Goal: Information Seeking & Learning: Check status

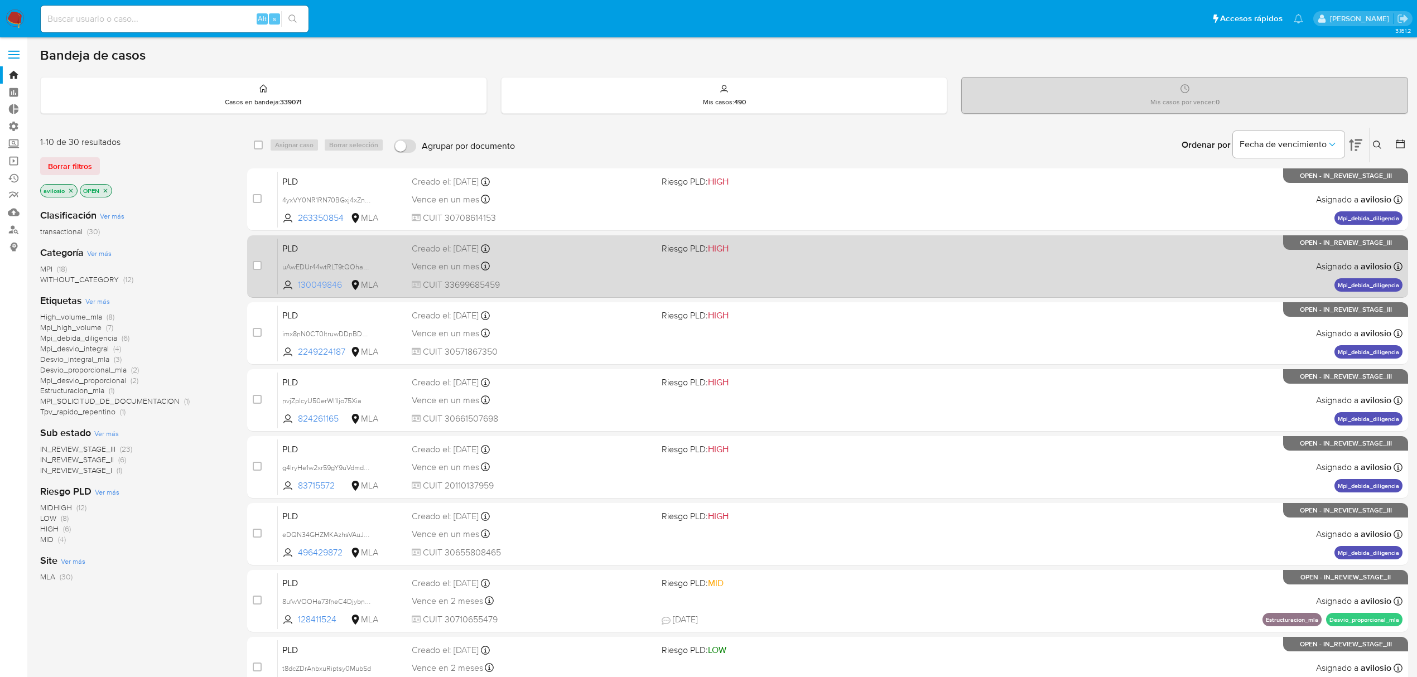
click at [326, 284] on span "130049846" at bounding box center [323, 285] width 50 height 12
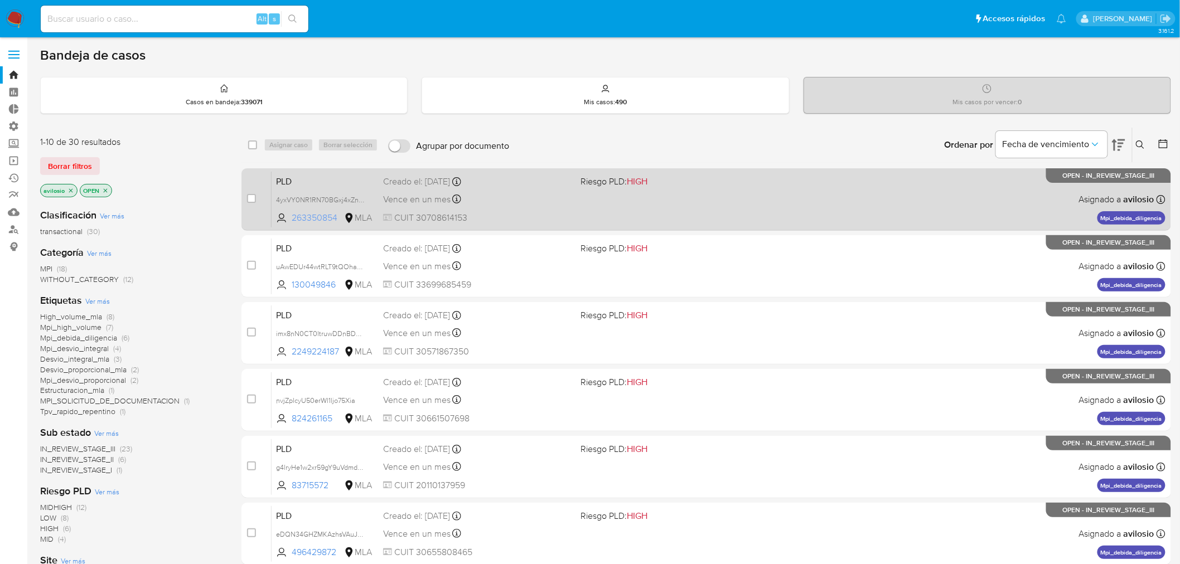
click at [305, 216] on span "263350854" at bounding box center [317, 218] width 50 height 12
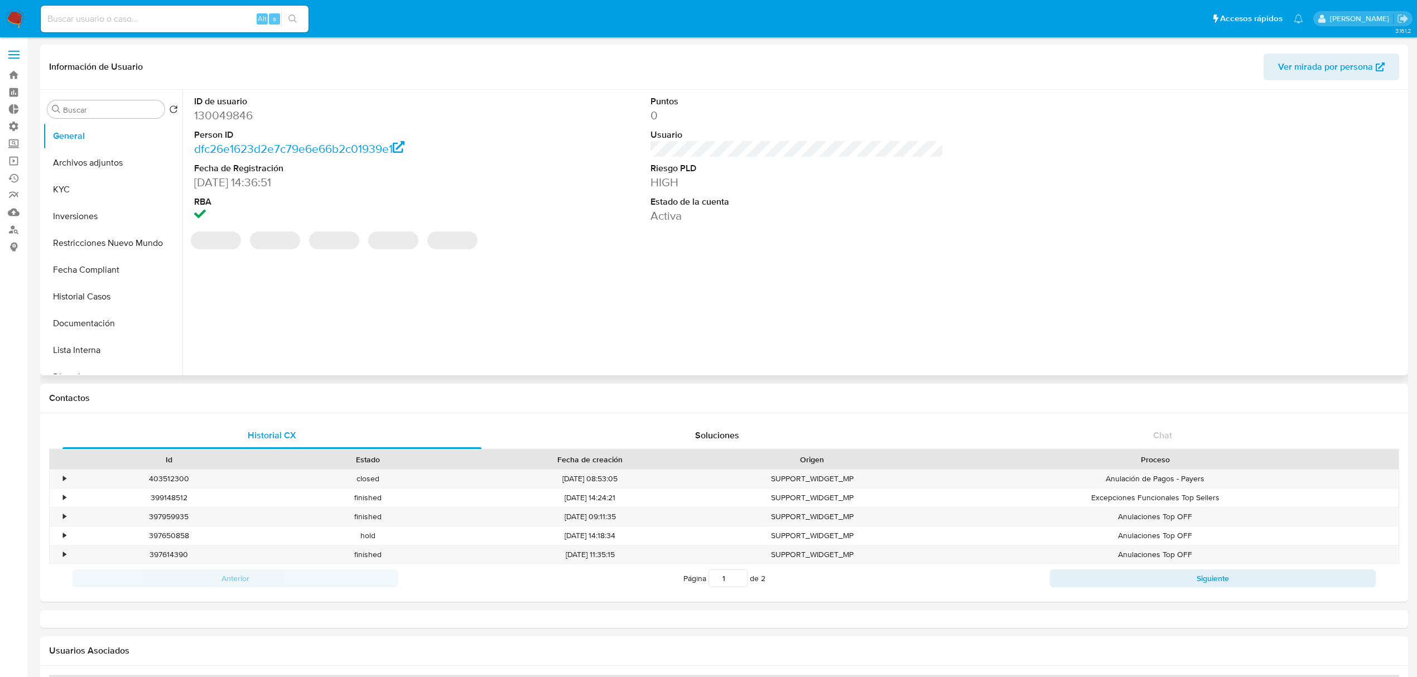
select select "10"
click at [99, 219] on button "Inversiones" at bounding box center [108, 216] width 131 height 27
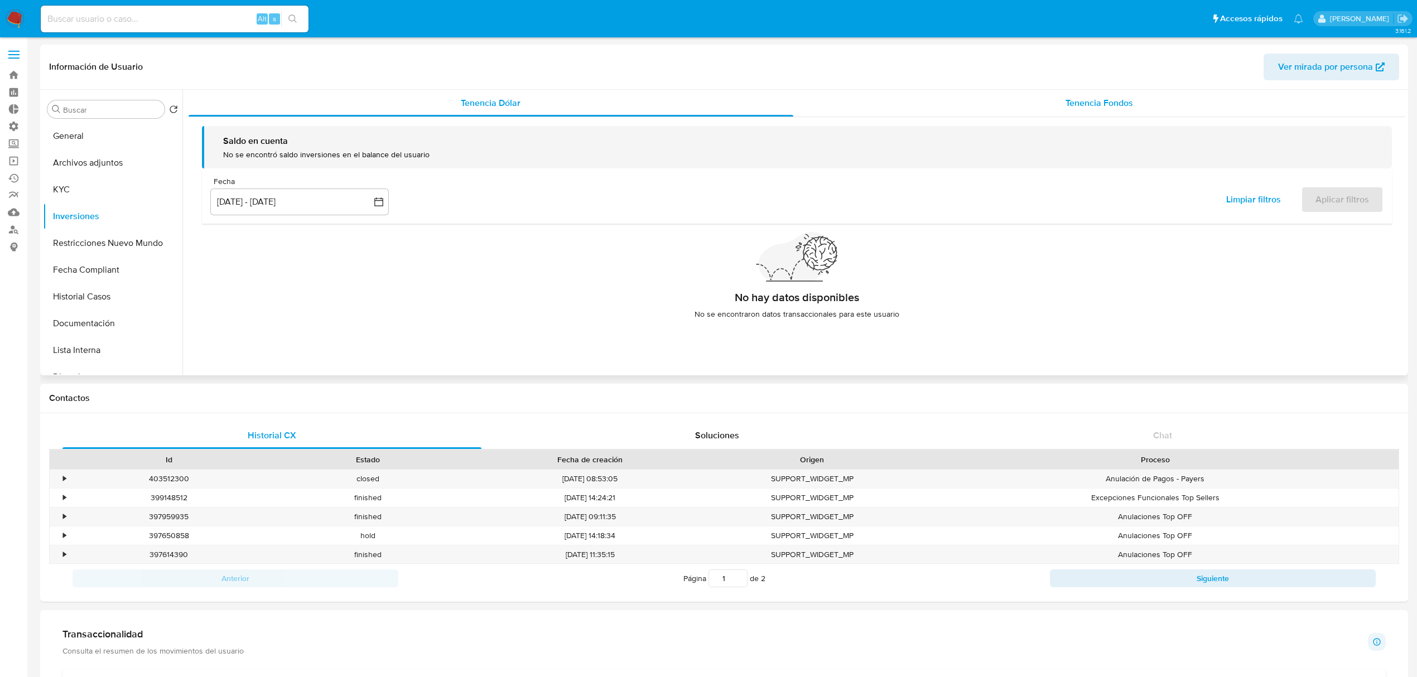
click at [1096, 110] on div "Tenencia Fondos" at bounding box center [1099, 103] width 612 height 27
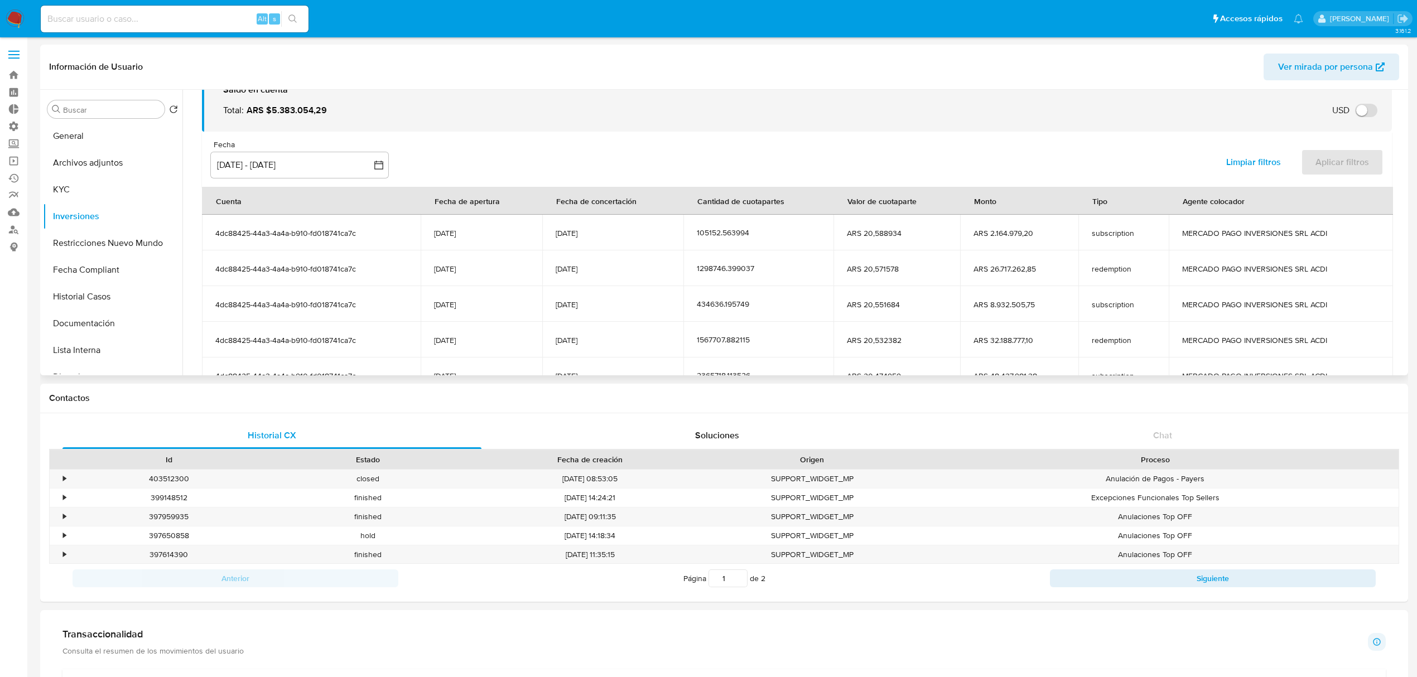
scroll to position [137, 0]
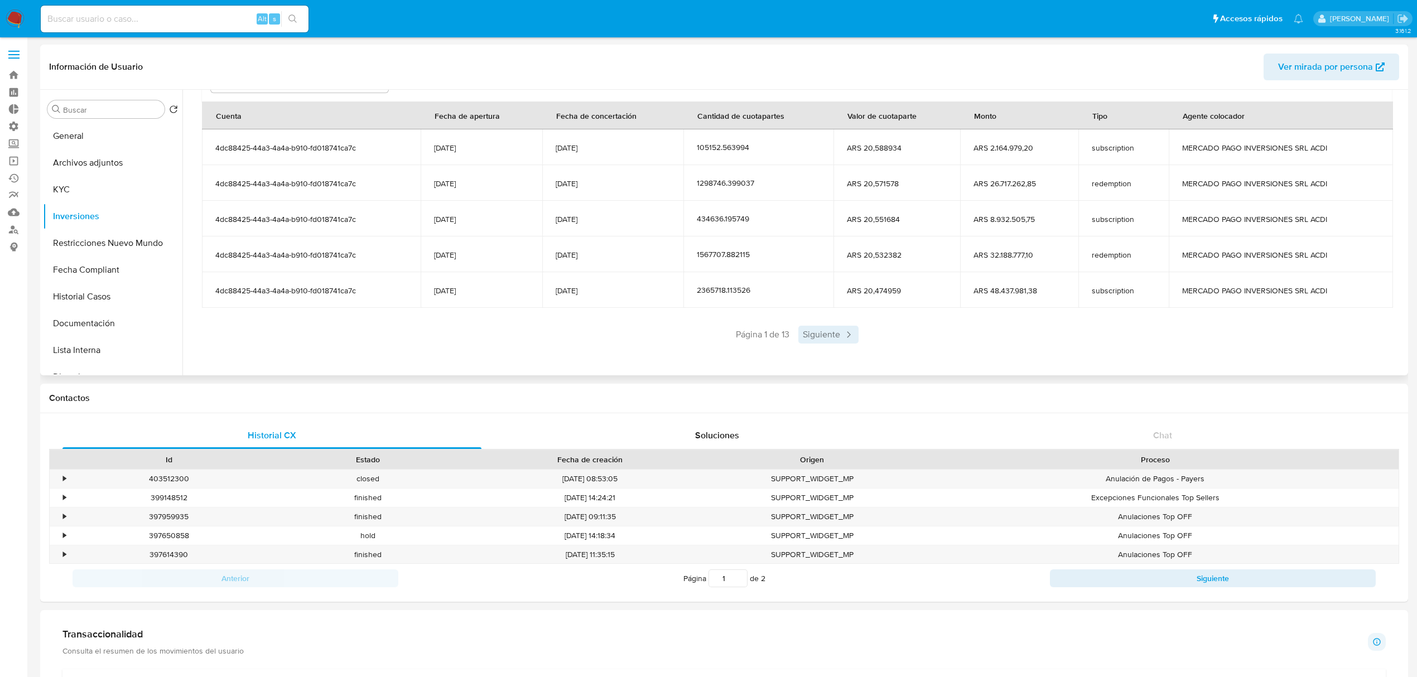
click at [828, 332] on span "Siguiente" at bounding box center [828, 335] width 60 height 18
click at [850, 335] on span "Siguiente" at bounding box center [861, 335] width 60 height 18
click at [857, 338] on span "Siguiente" at bounding box center [861, 335] width 60 height 18
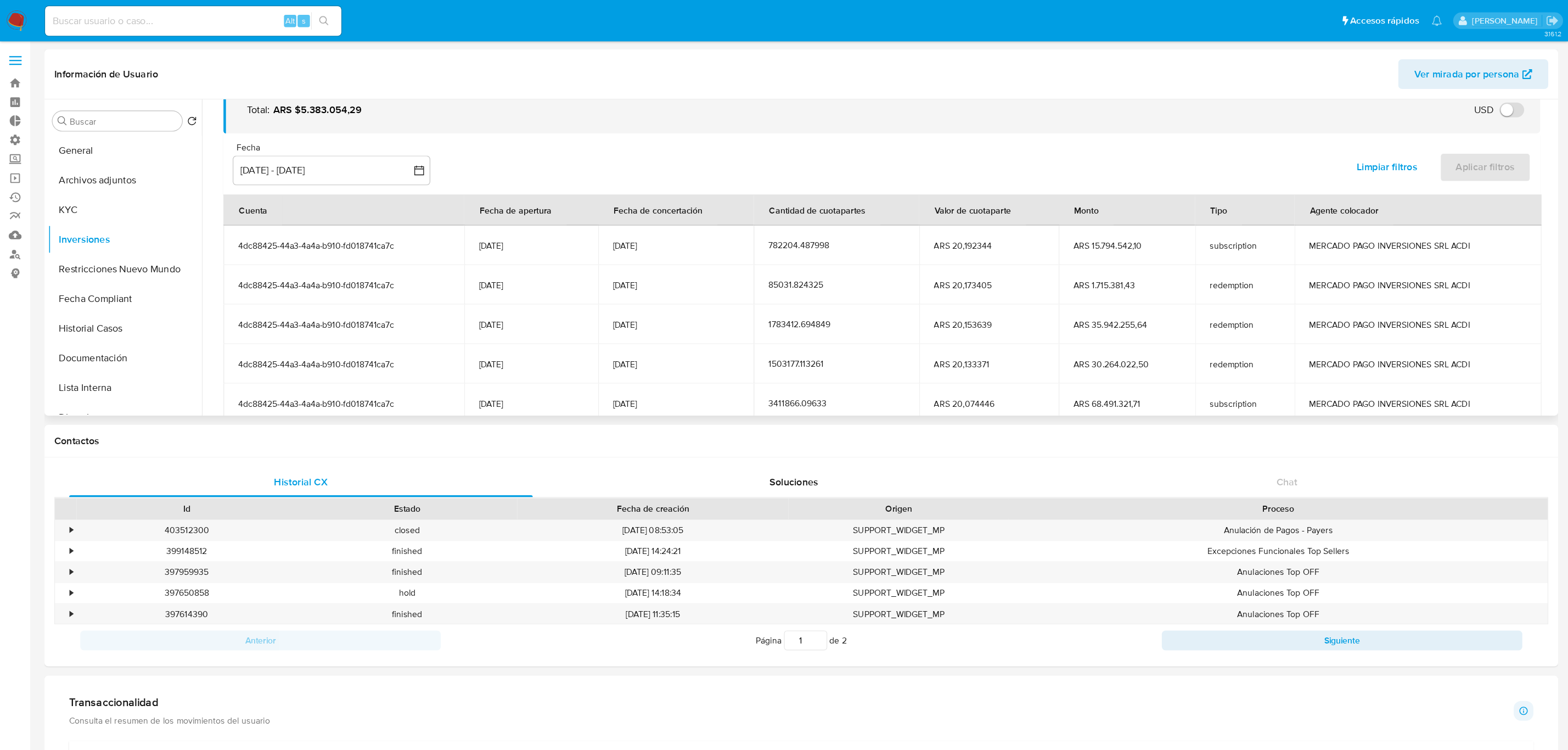
scroll to position [0, 0]
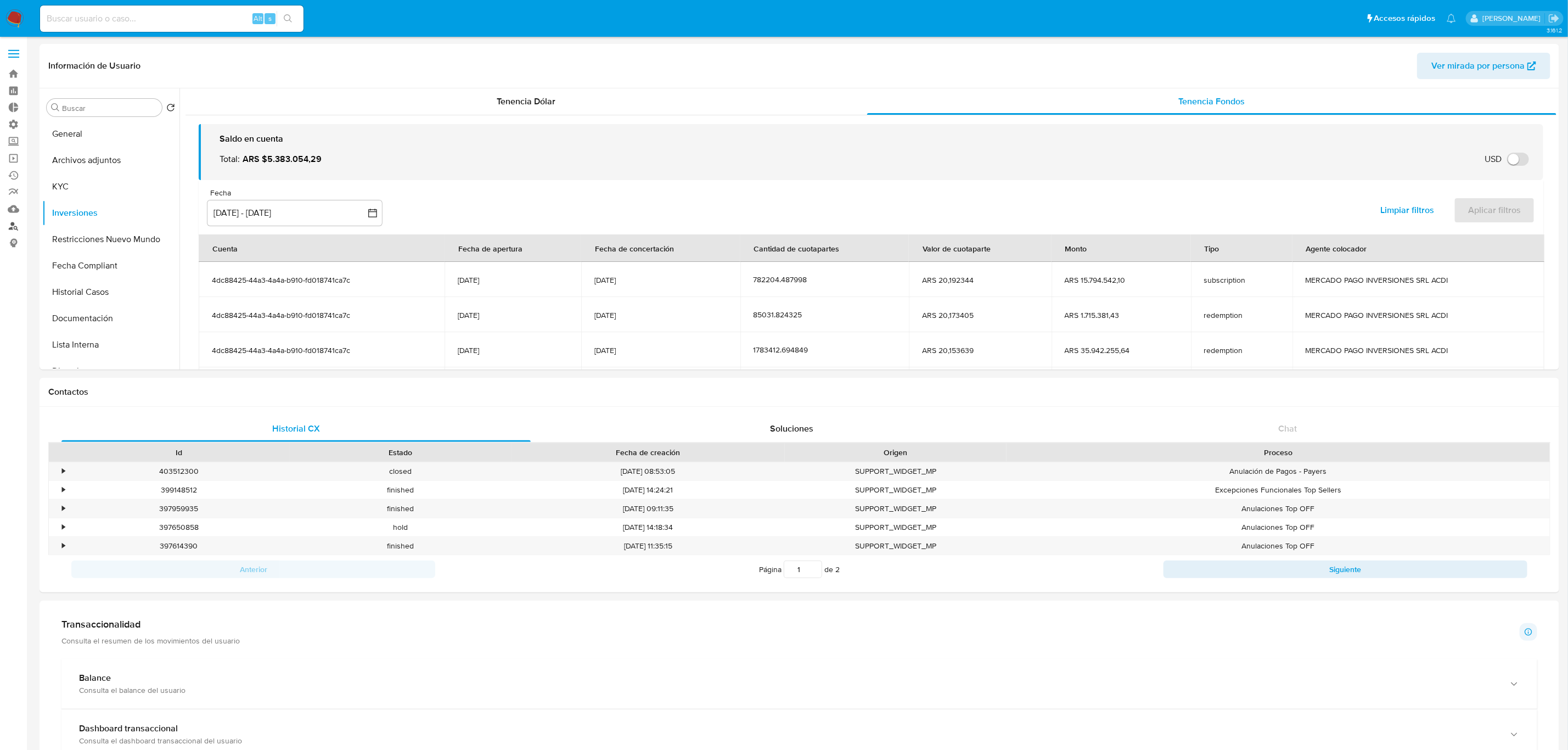
click at [12, 232] on link "Buscador de personas" at bounding box center [65, 225] width 131 height 17
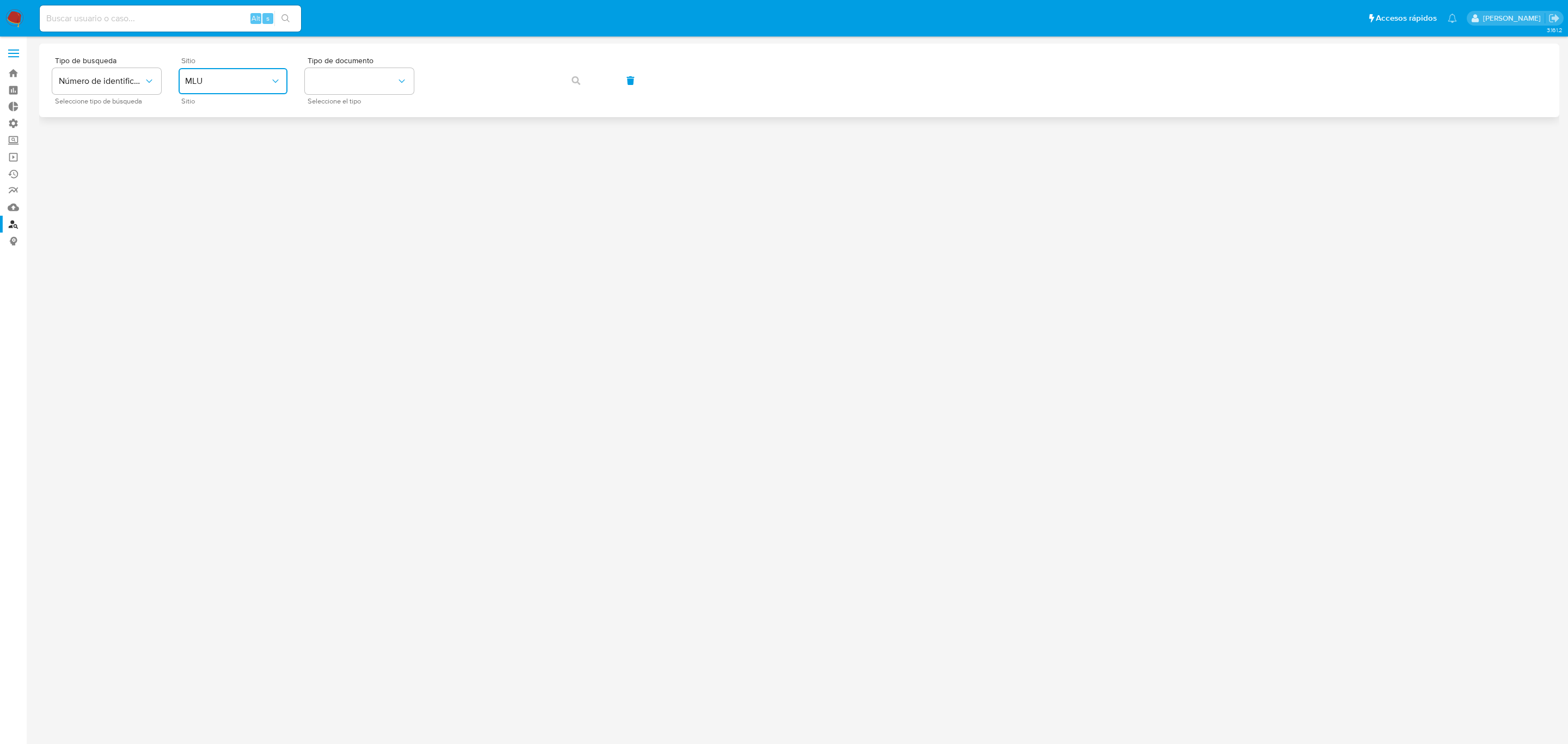
click at [234, 85] on span "MLU" at bounding box center [227, 81] width 85 height 11
click at [226, 135] on div "MLA" at bounding box center [229, 137] width 89 height 26
click at [365, 68] on button "identificationType" at bounding box center [359, 81] width 109 height 26
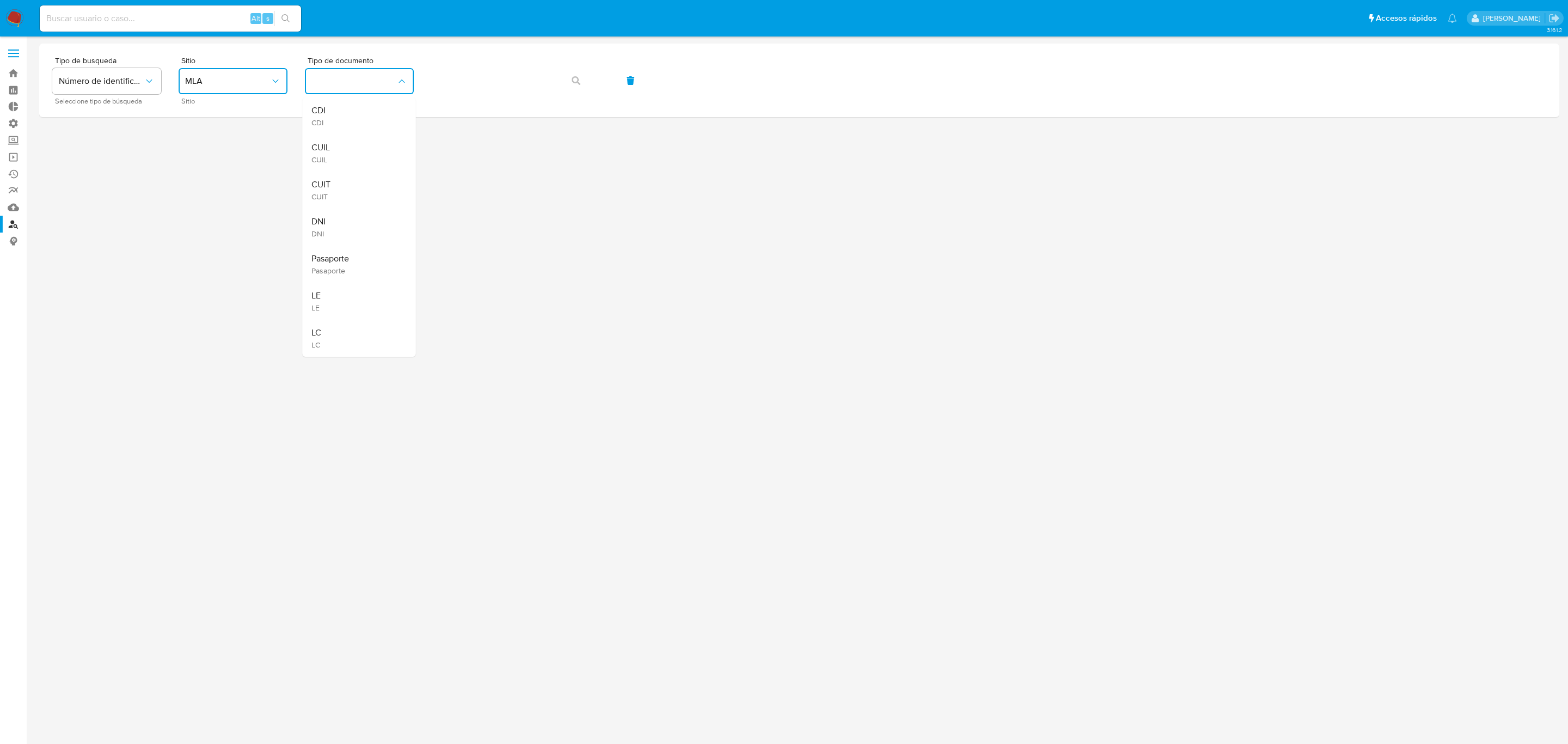
click at [367, 188] on div "CUIT CUIT" at bounding box center [355, 190] width 89 height 37
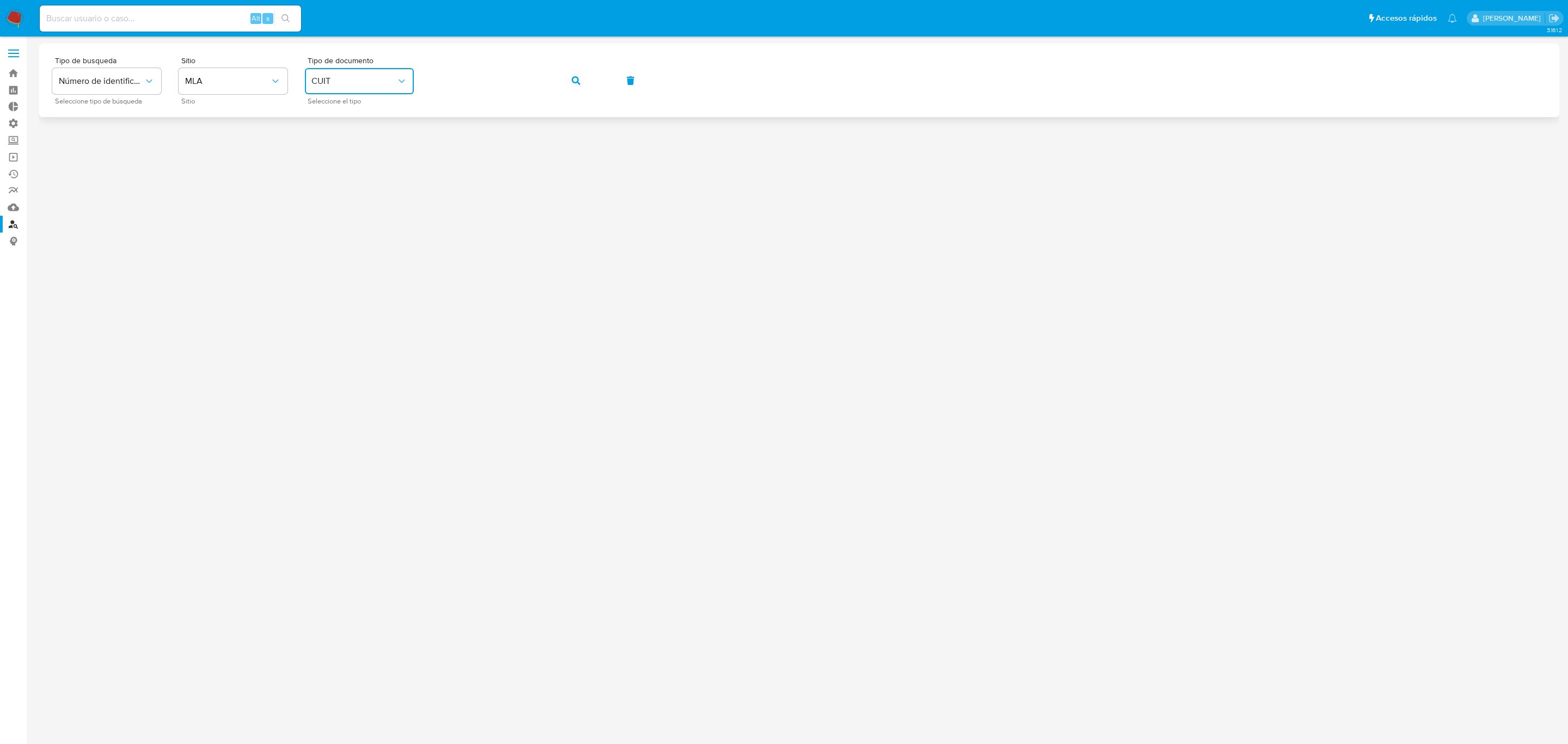
click at [557, 67] on button "button" at bounding box center [576, 80] width 37 height 26
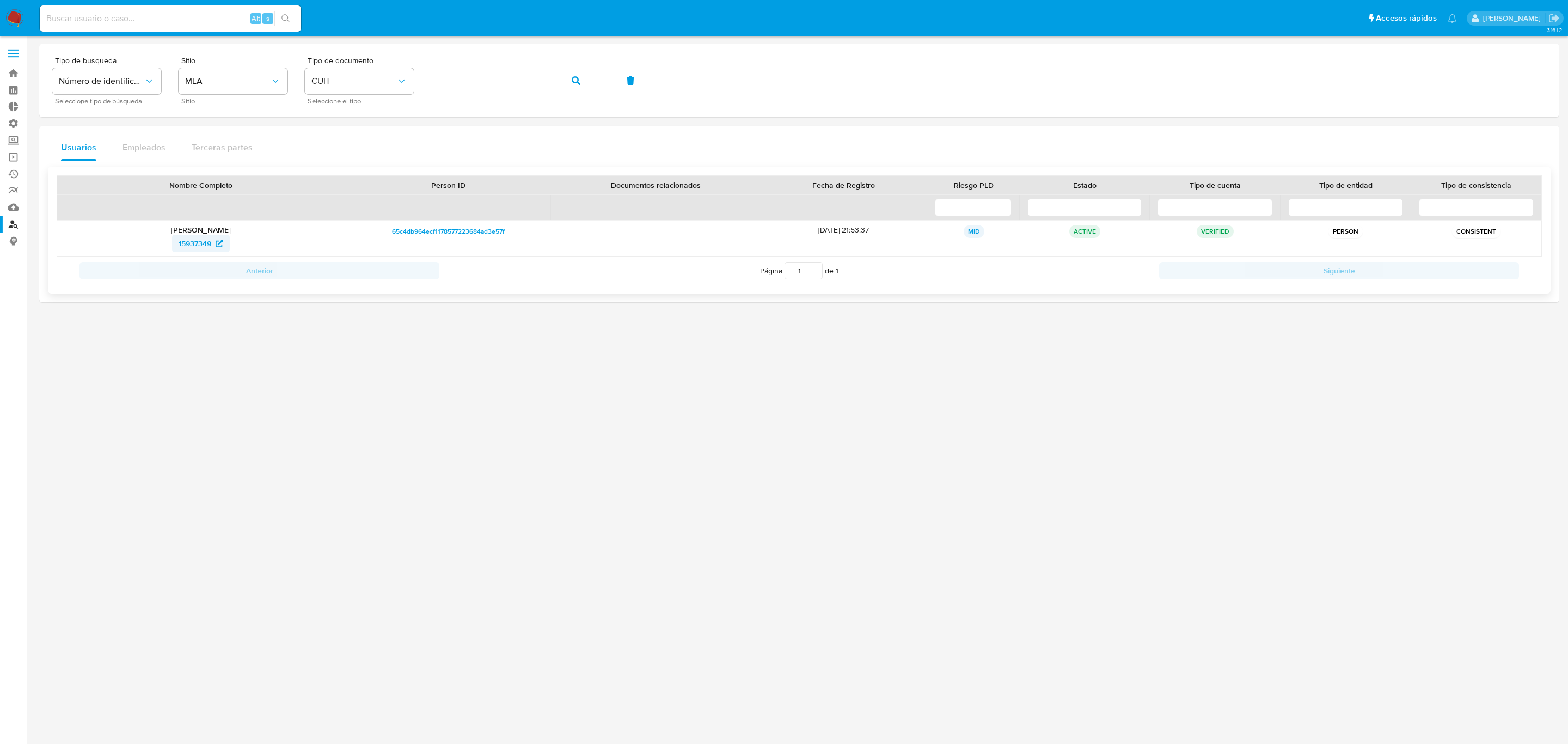
click at [193, 247] on span "15937349" at bounding box center [194, 243] width 32 height 18
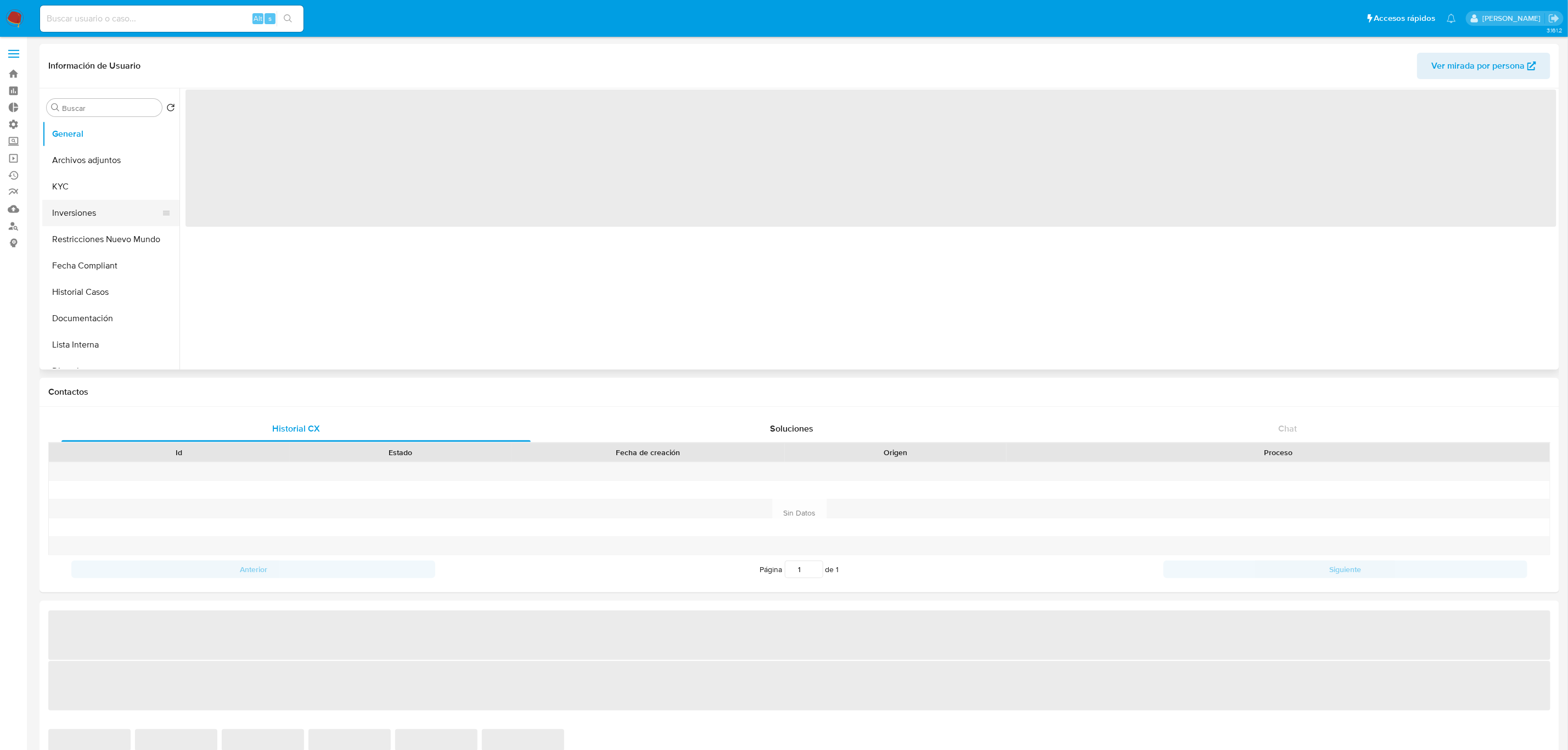
click at [75, 218] on button "Inversiones" at bounding box center [106, 213] width 129 height 27
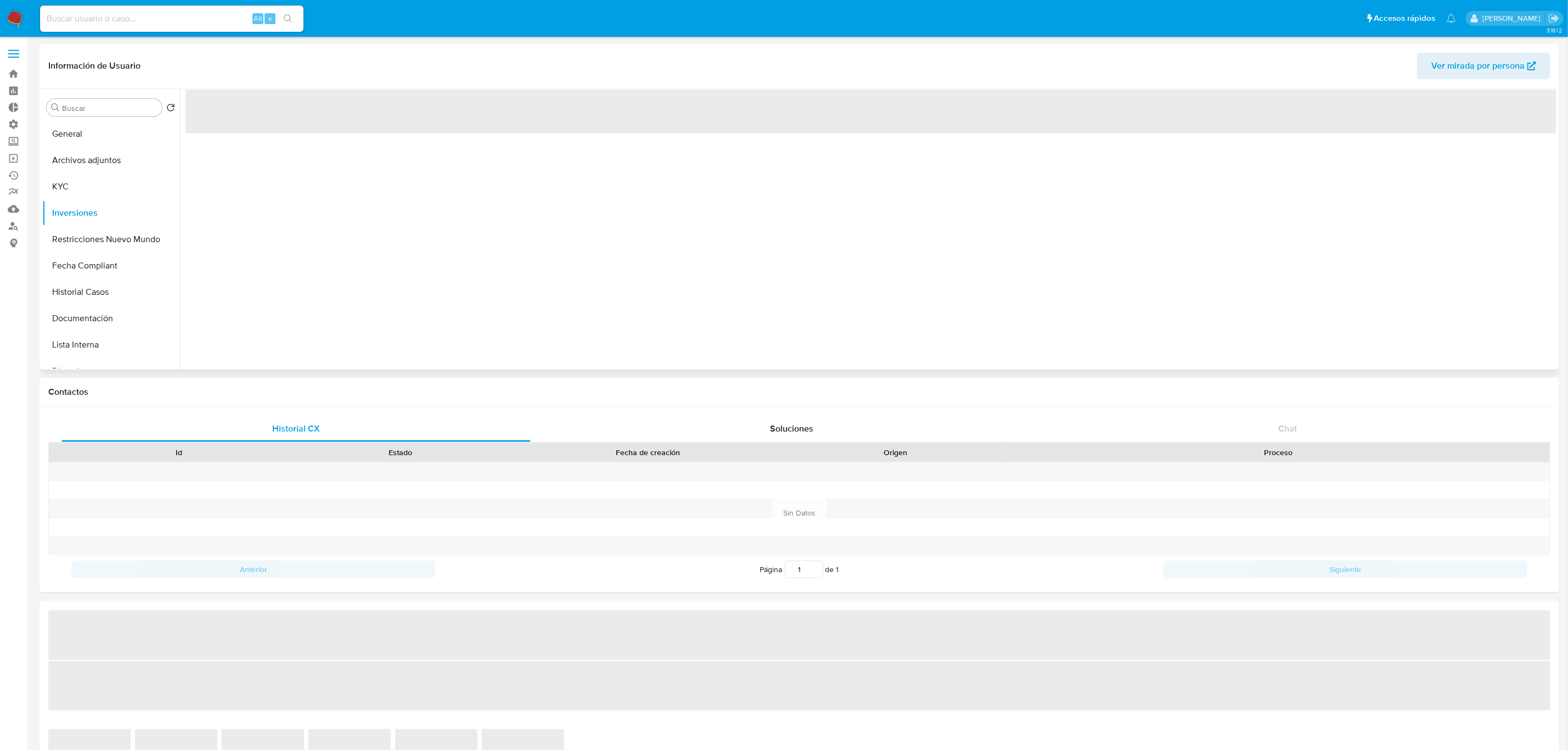
select select "10"
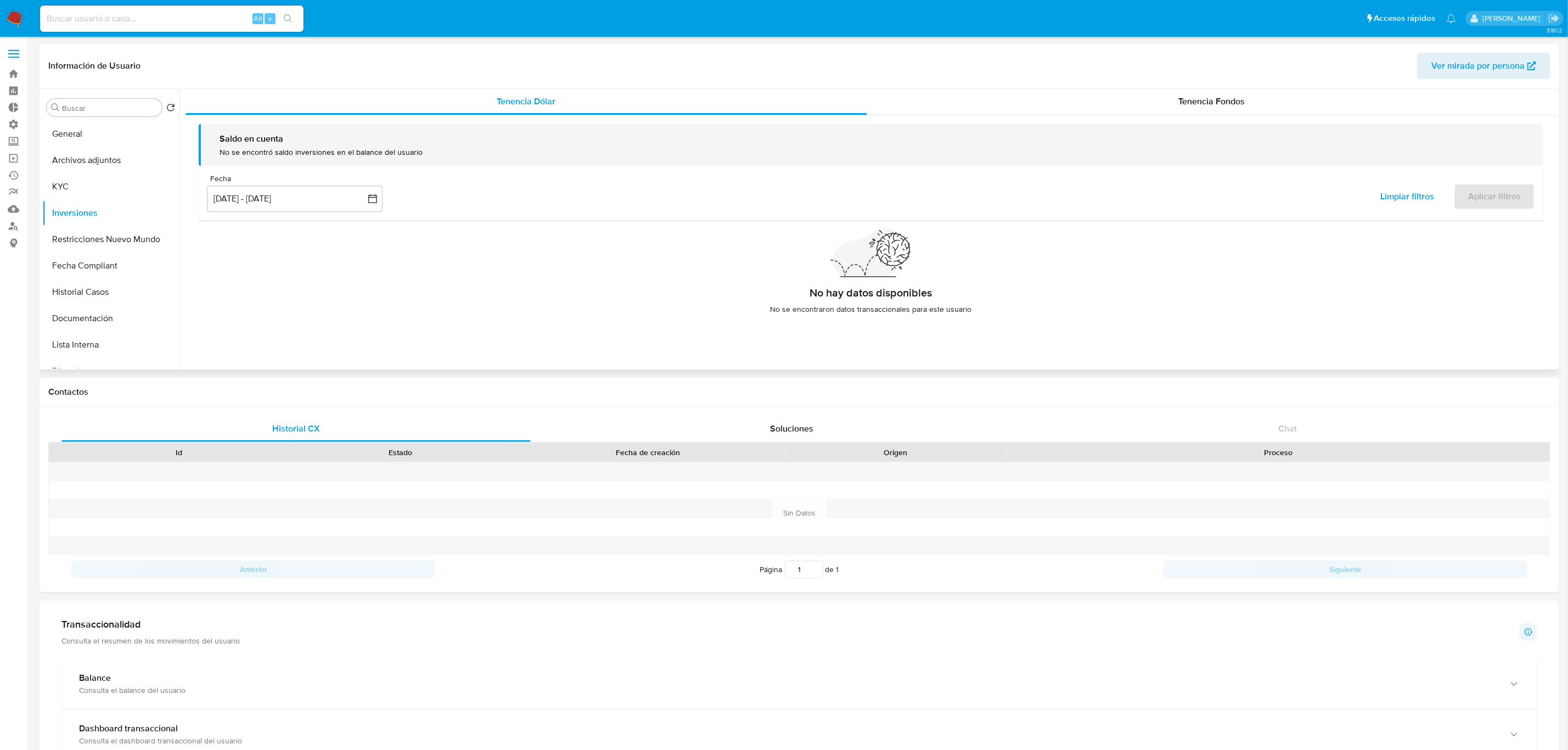
click at [1189, 117] on div "Saldo en cuenta No se encontró saldo inversiones en el balance del usuario Fech…" at bounding box center [871, 223] width 1371 height 217
click at [1234, 97] on span "Tenencia Fondos" at bounding box center [1212, 100] width 66 height 13
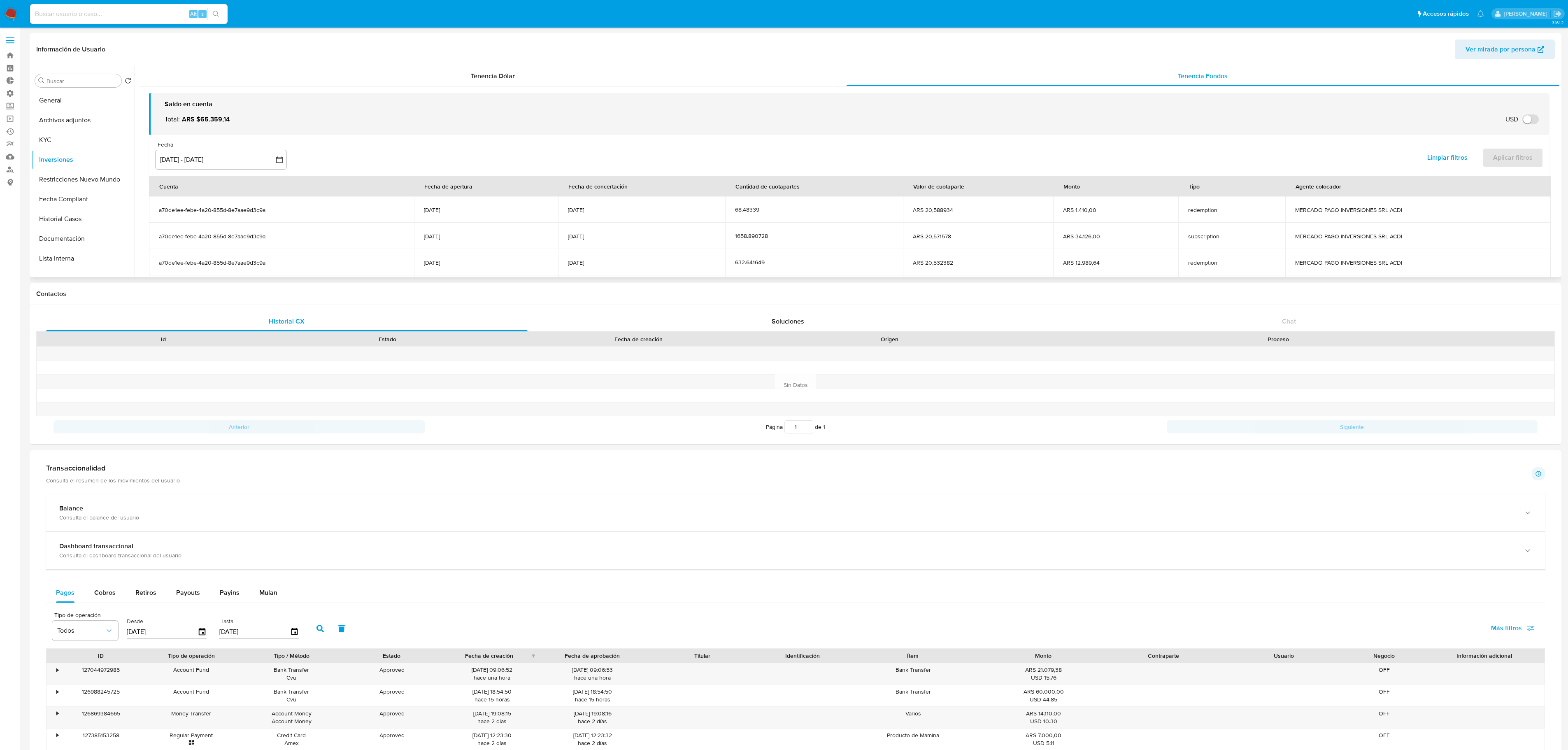
scroll to position [83, 0]
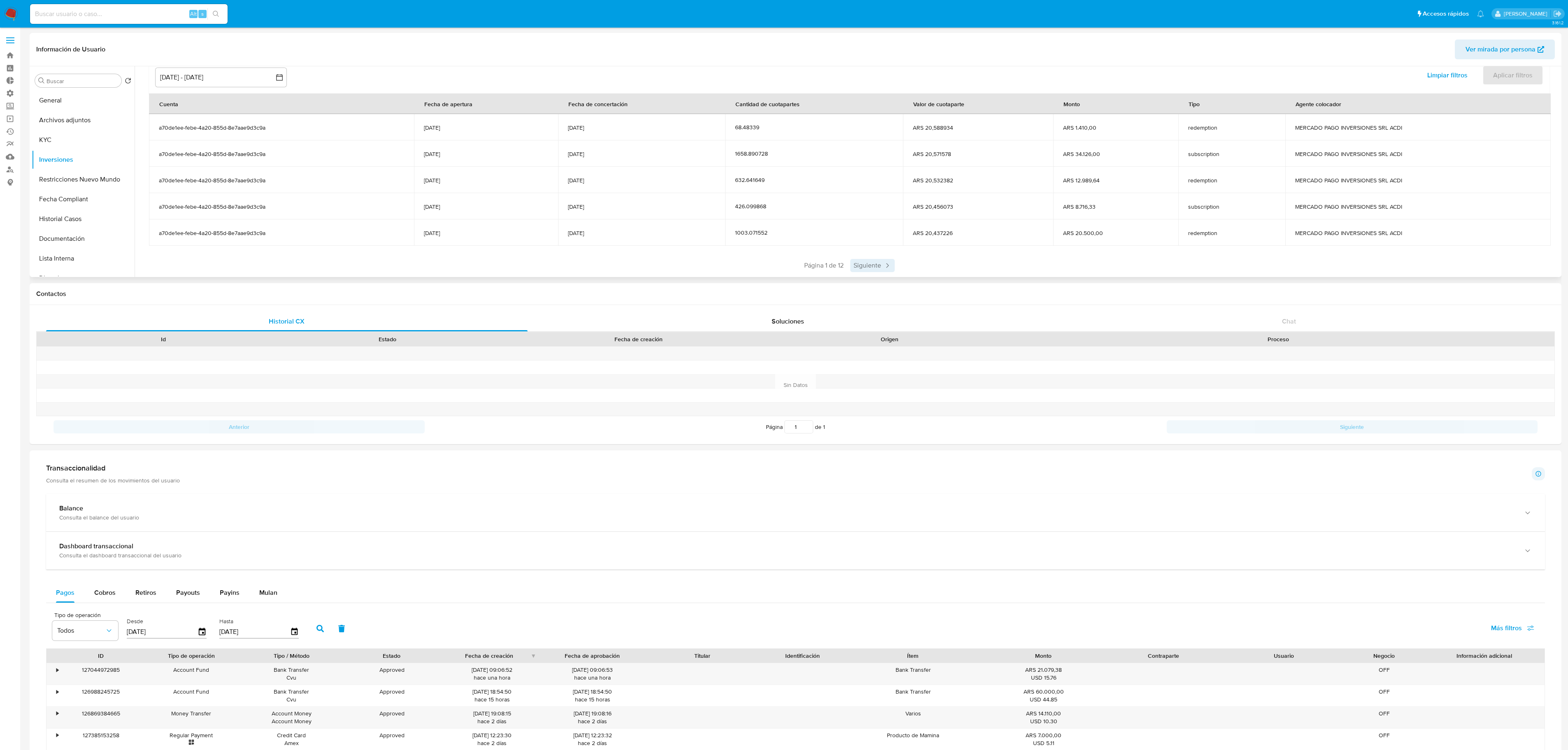
click at [877, 266] on span "Siguiente" at bounding box center [872, 266] width 44 height 13
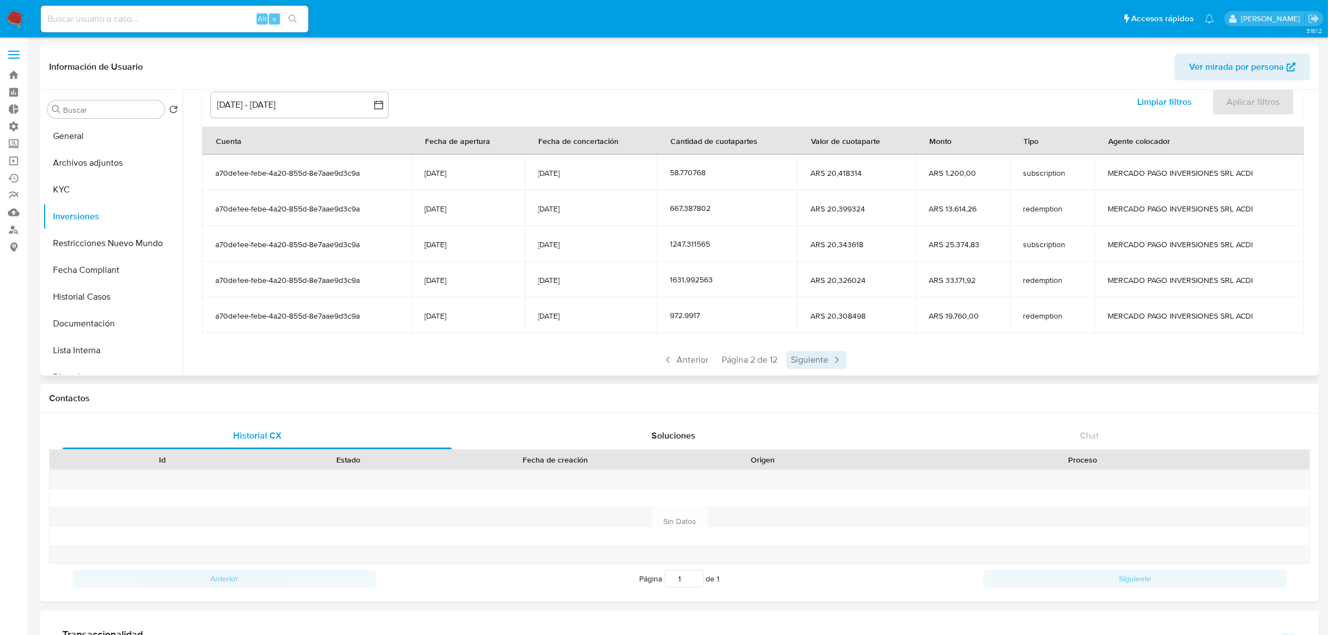
click at [819, 360] on span "Siguiente" at bounding box center [816, 360] width 60 height 18
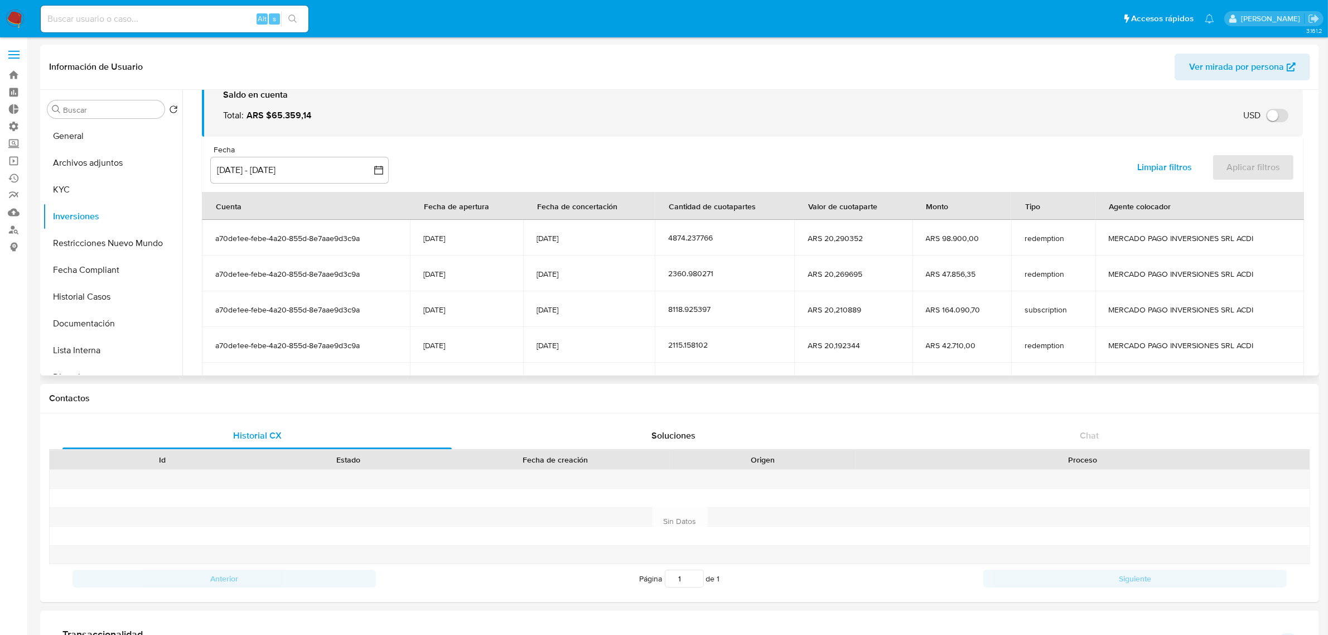
scroll to position [70, 0]
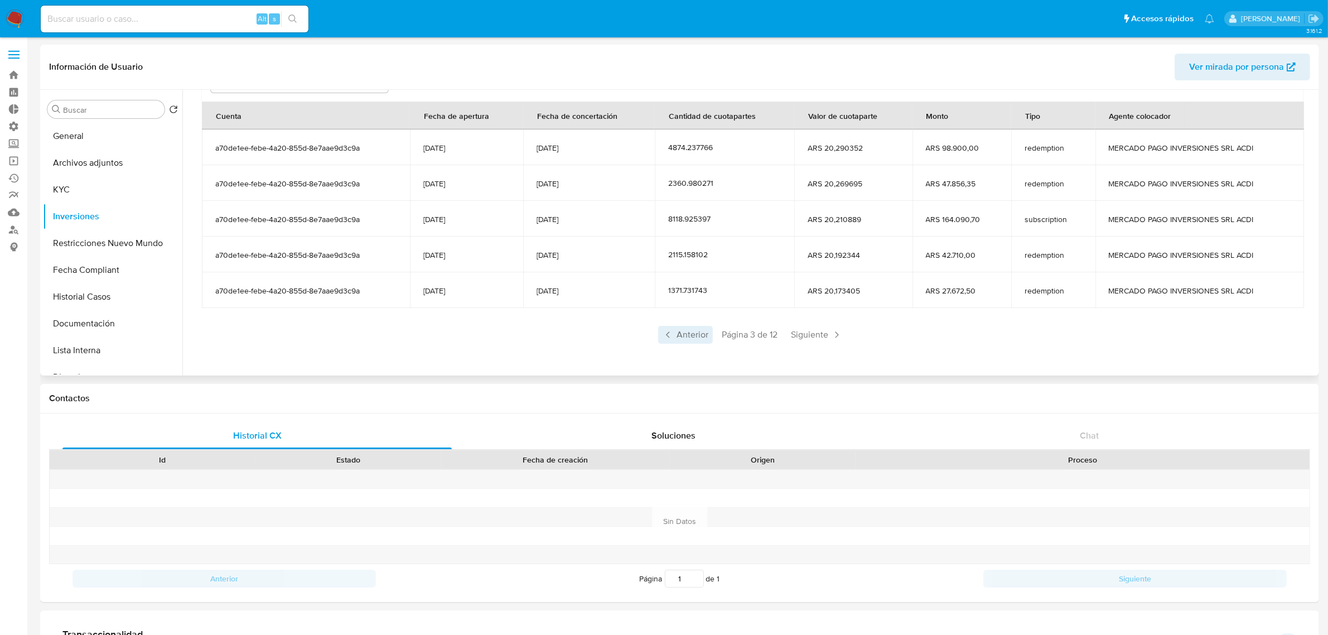
click at [676, 336] on span "Anterior" at bounding box center [685, 335] width 55 height 18
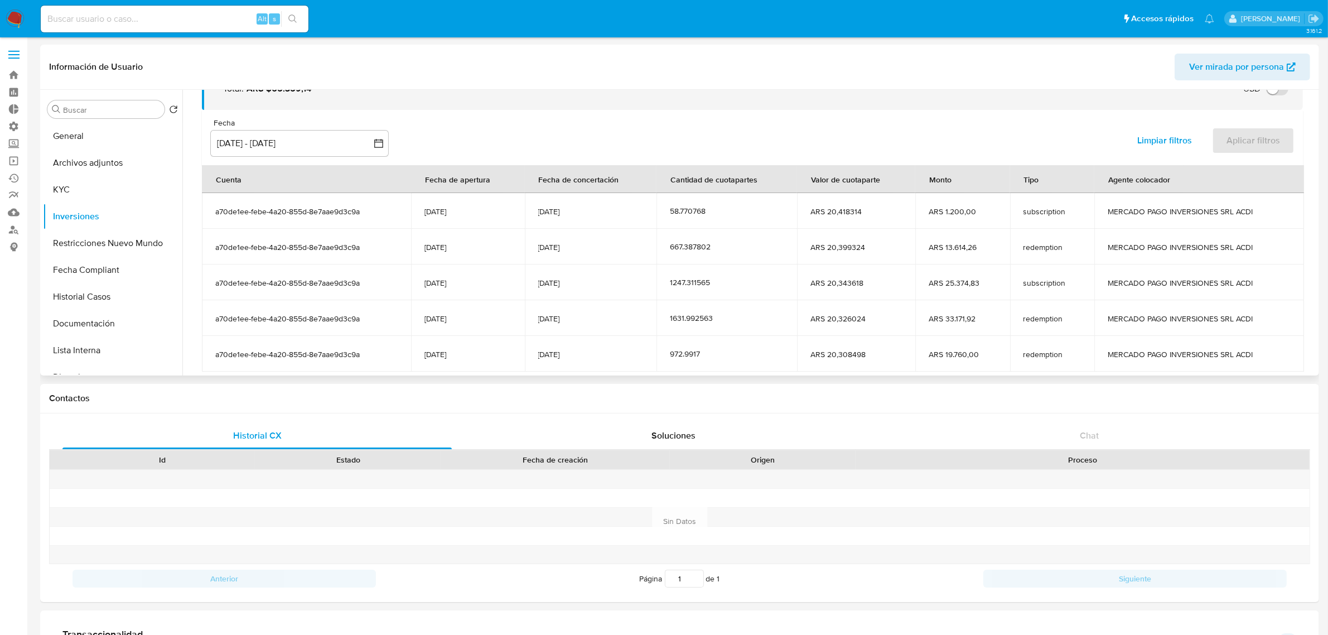
scroll to position [137, 0]
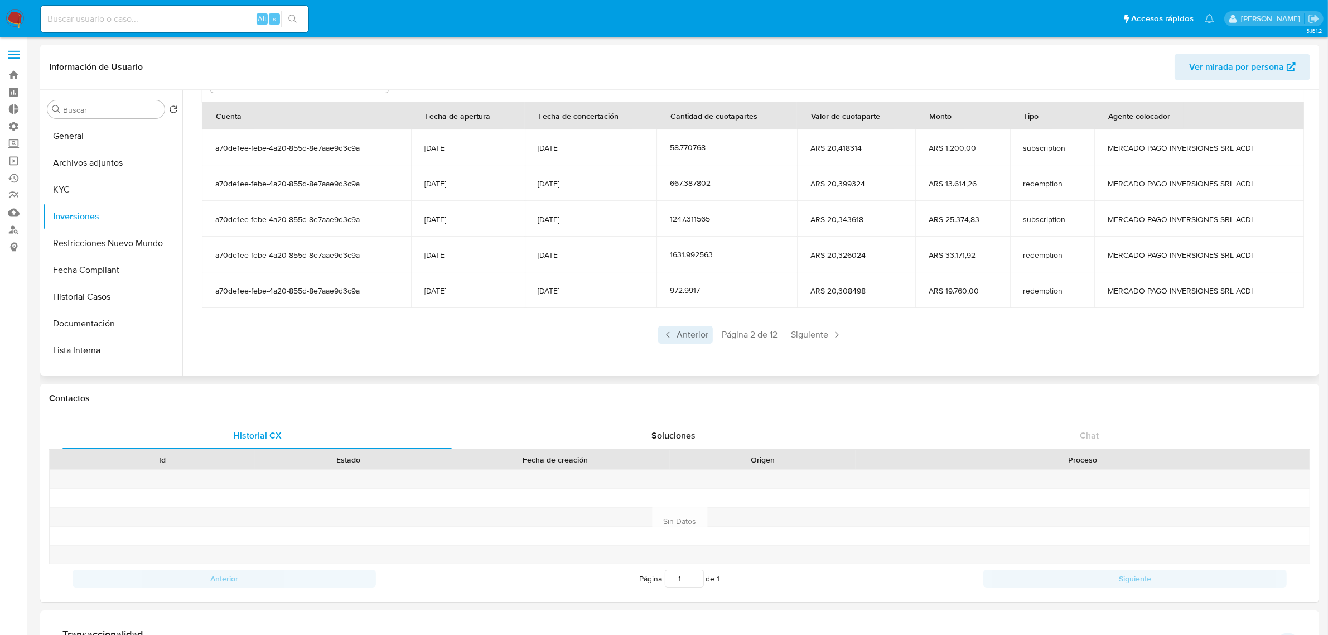
click at [685, 329] on span "Anterior" at bounding box center [685, 335] width 55 height 18
click at [441, 342] on div "Página 1 de 12 Siguiente" at bounding box center [752, 335] width 1101 height 18
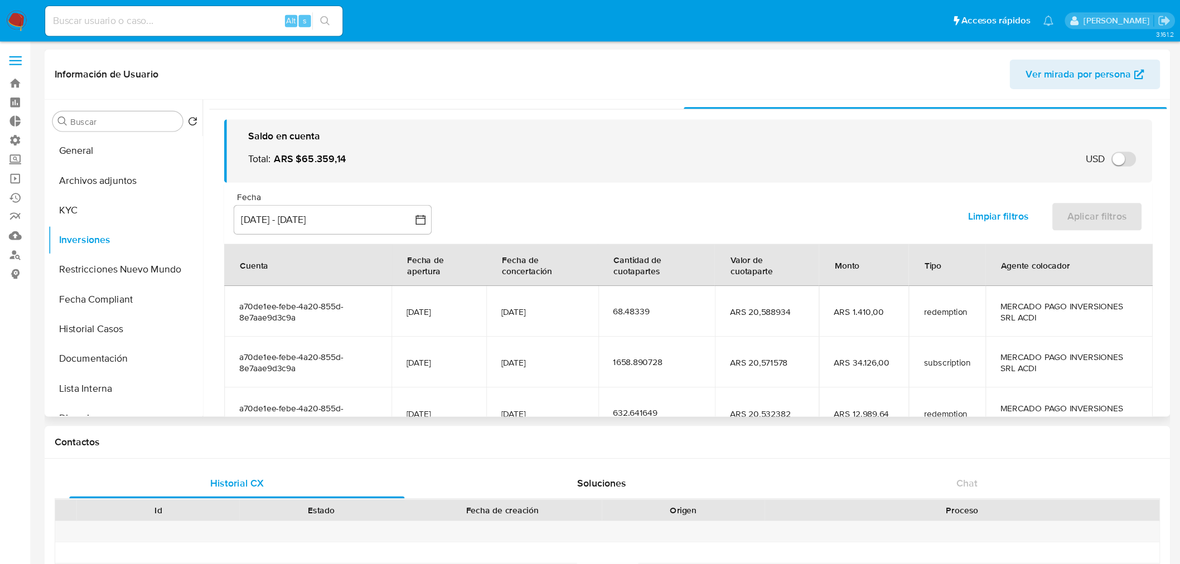
scroll to position [0, 0]
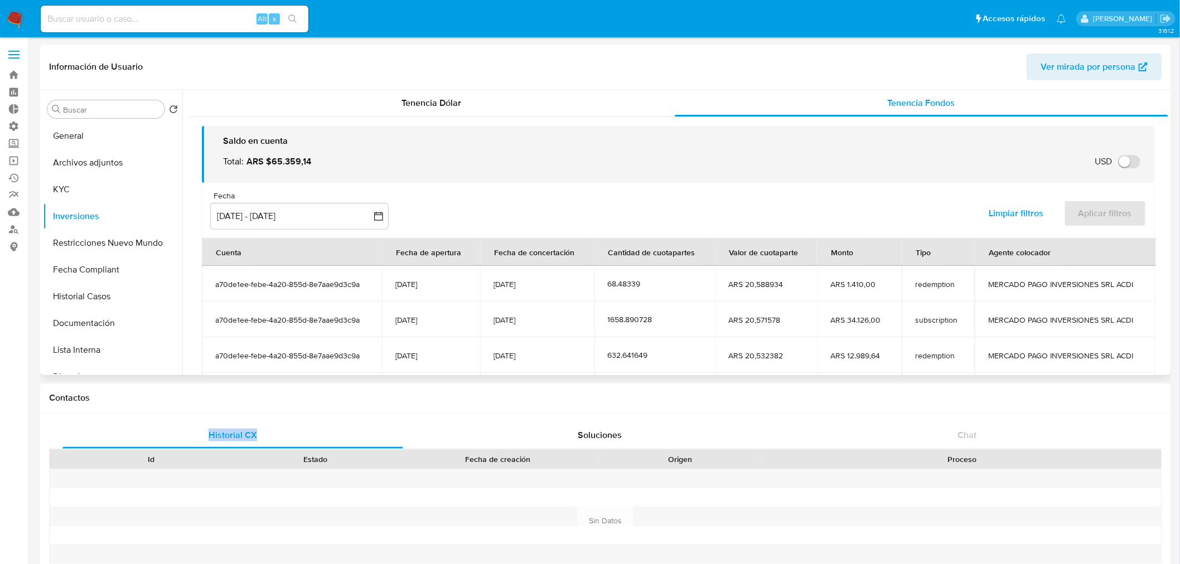
drag, startPoint x: 519, startPoint y: 380, endPoint x: 508, endPoint y: 365, distance: 18.3
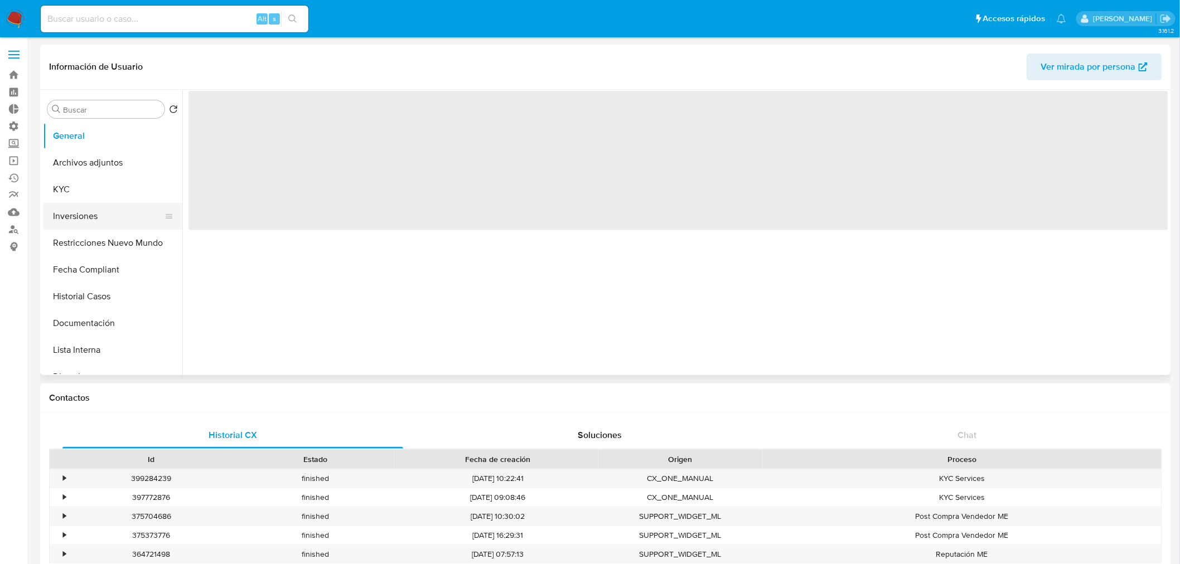
select select "10"
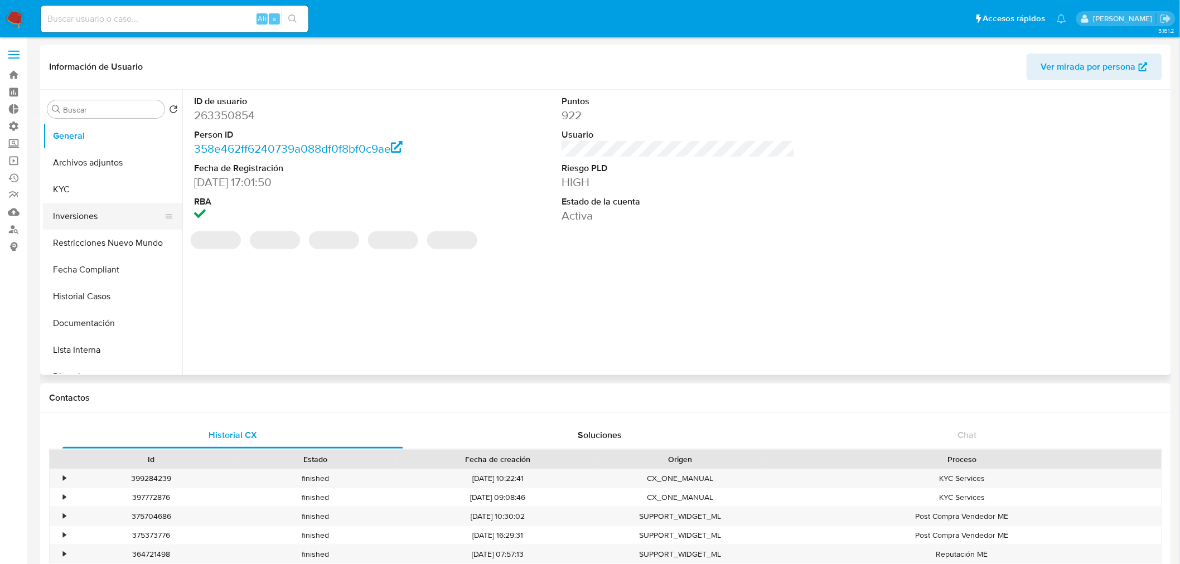
click at [76, 215] on button "Inversiones" at bounding box center [108, 216] width 131 height 27
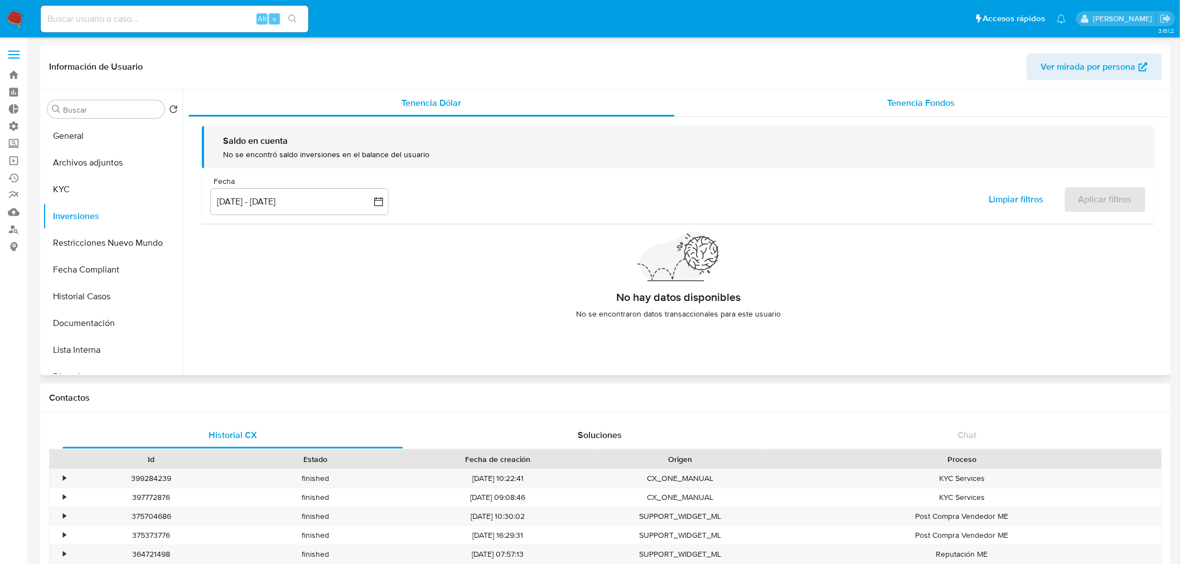
click at [988, 98] on div "Tenencia Fondos" at bounding box center [922, 103] width 494 height 27
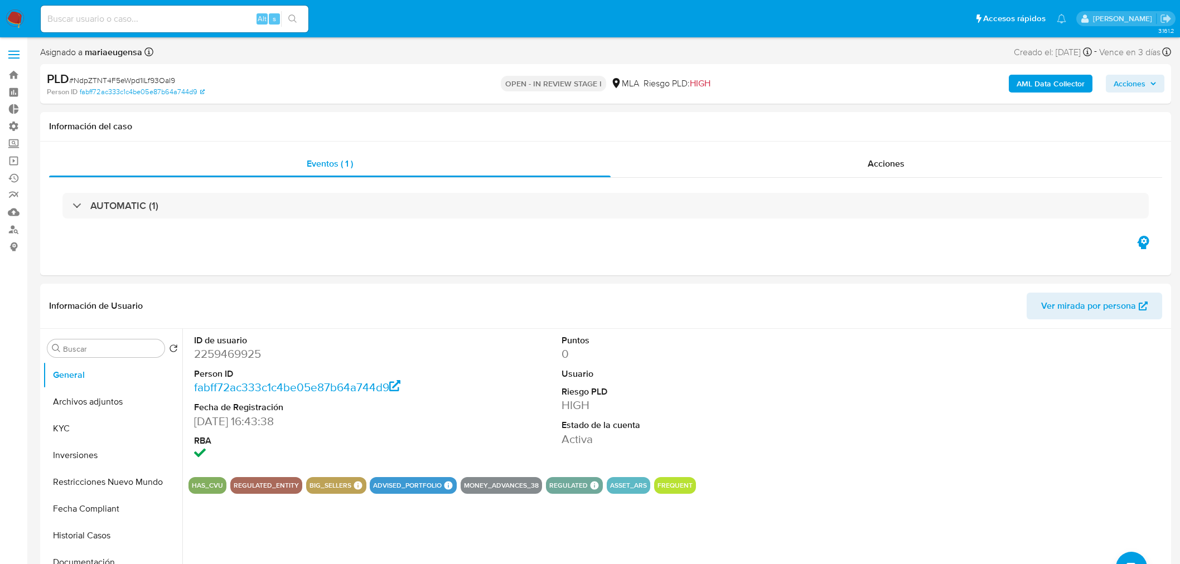
select select "10"
click at [80, 432] on button "KYC" at bounding box center [108, 428] width 131 height 27
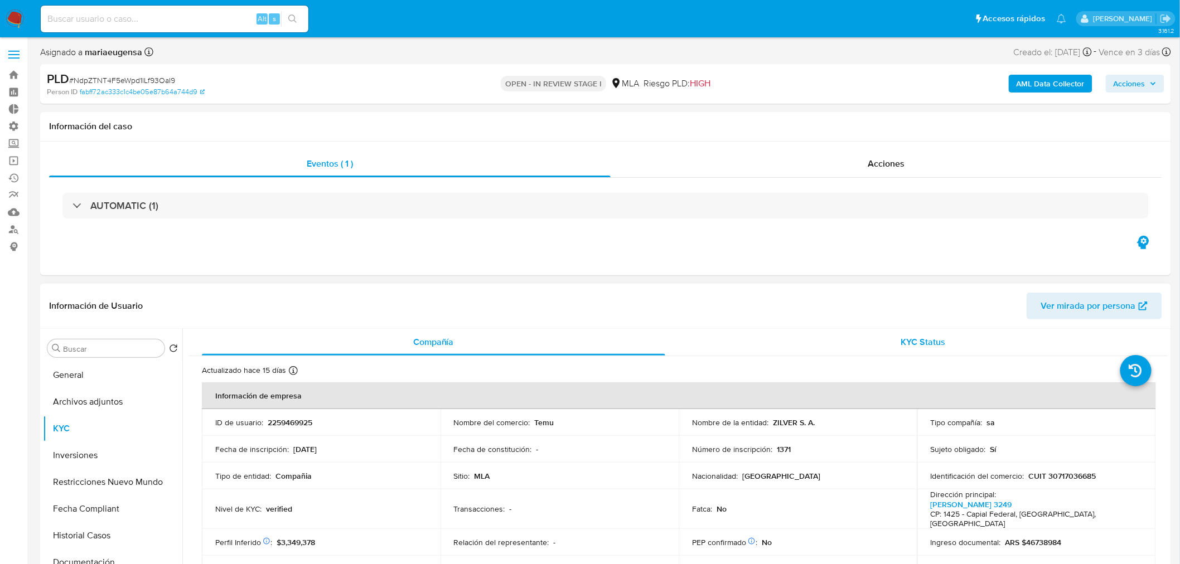
click at [961, 350] on div "KYC Status" at bounding box center [923, 342] width 463 height 27
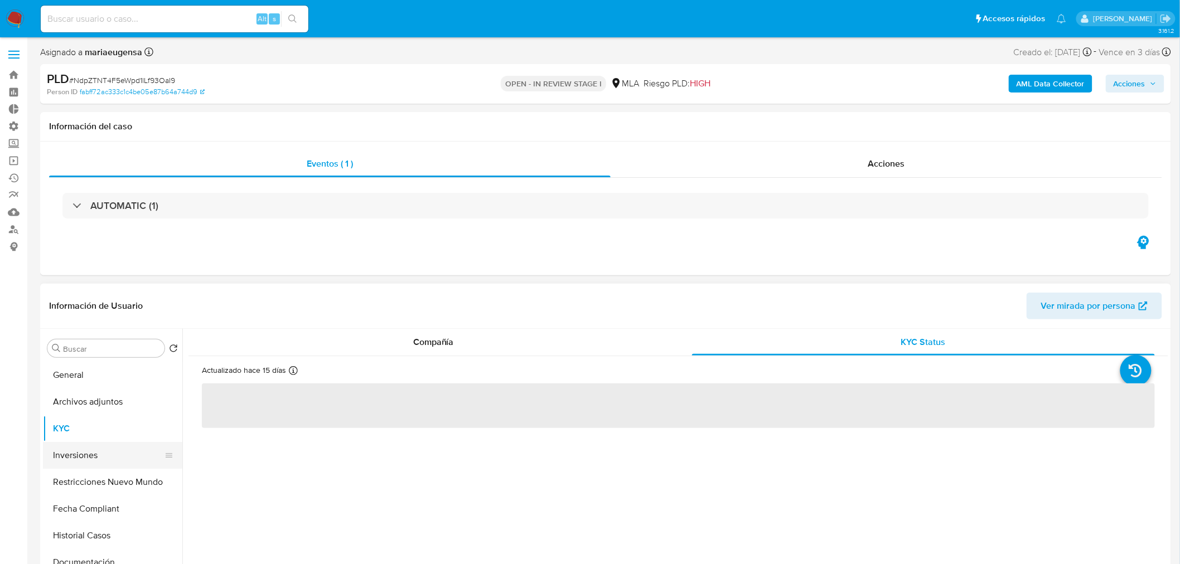
click at [76, 459] on button "Inversiones" at bounding box center [108, 455] width 131 height 27
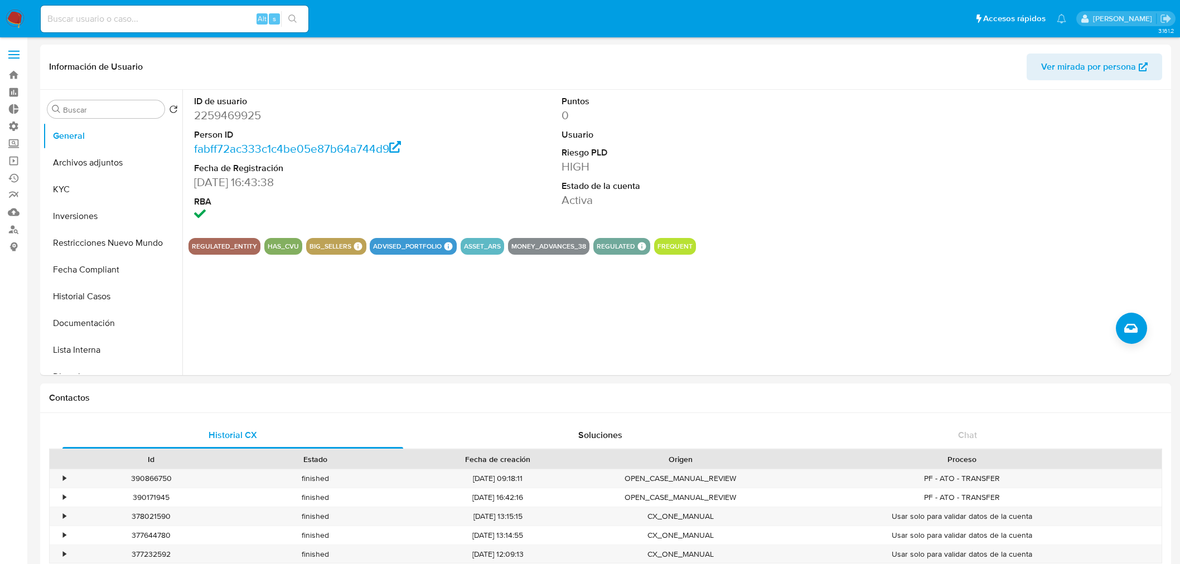
select select "10"
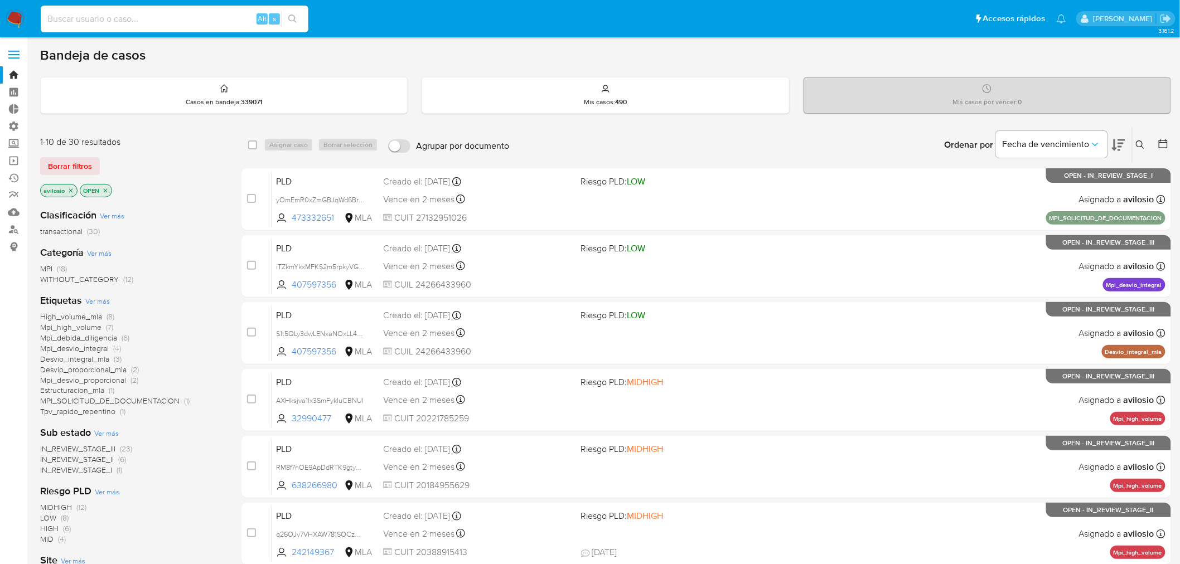
click at [113, 18] on input at bounding box center [175, 19] width 268 height 15
paste input "190168245"
type input "190168245"
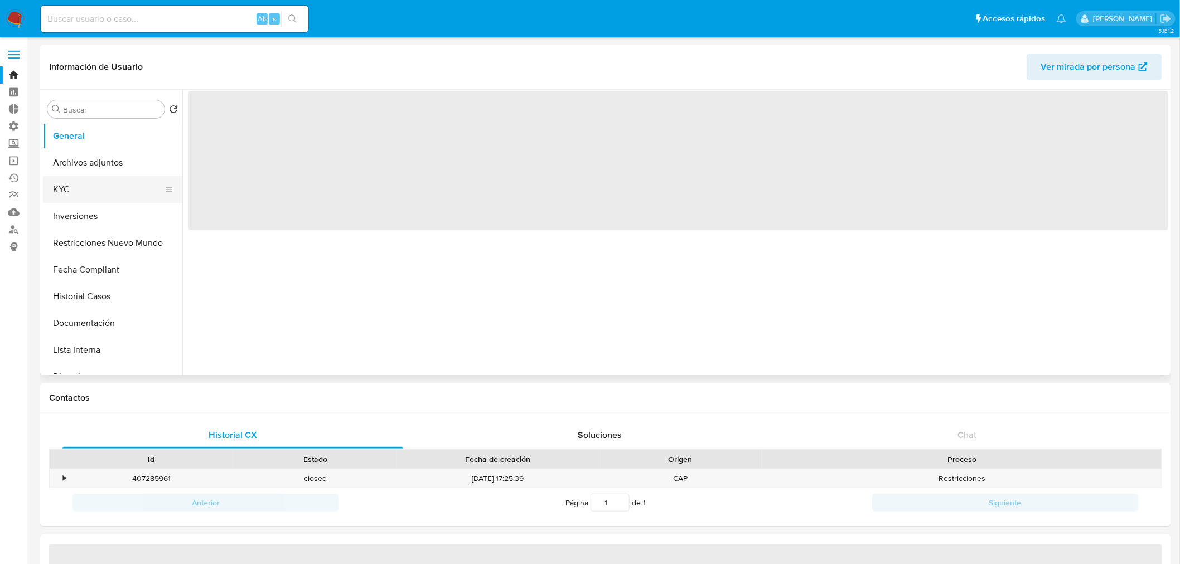
select select "10"
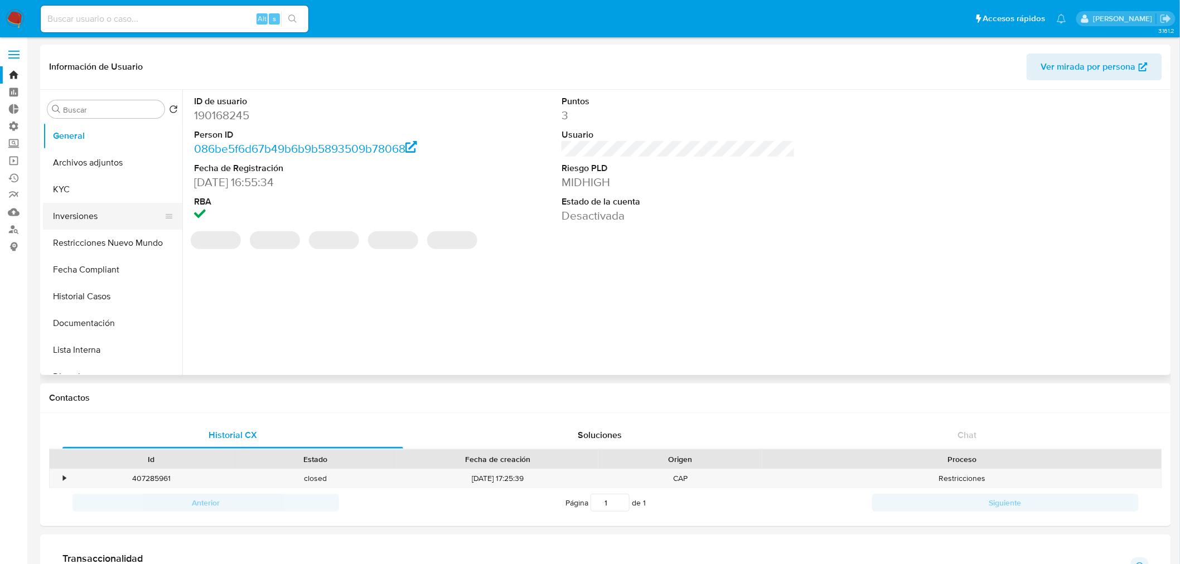
click at [102, 212] on button "Inversiones" at bounding box center [108, 216] width 131 height 27
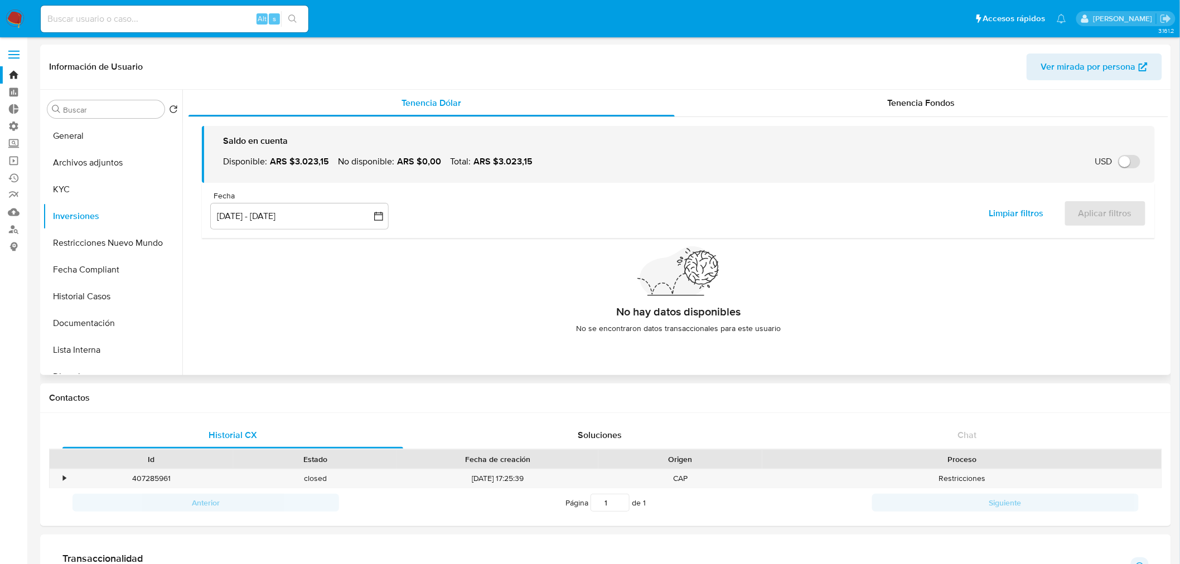
click at [863, 85] on div "Información de Usuario Ver mirada por persona" at bounding box center [605, 67] width 1131 height 45
click at [872, 97] on div "Tenencia Fondos" at bounding box center [922, 103] width 494 height 27
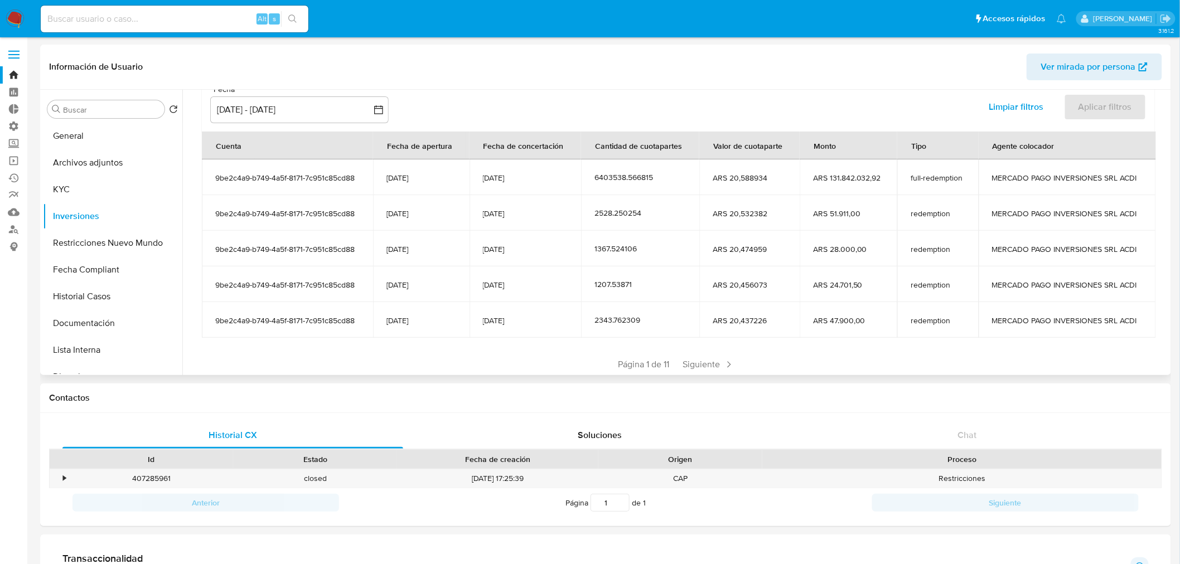
scroll to position [124, 0]
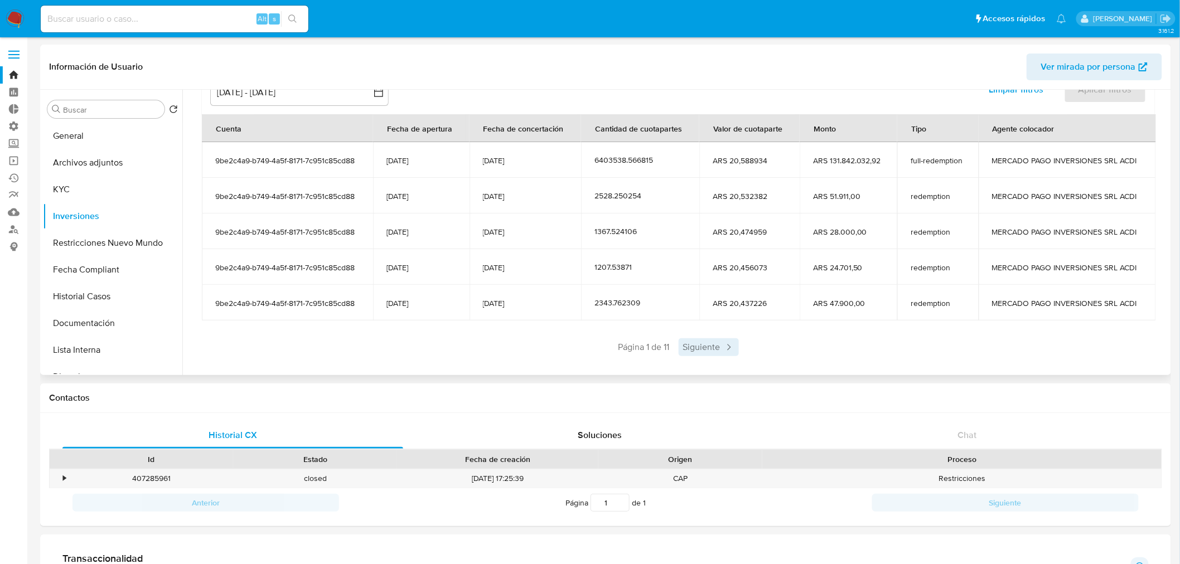
click at [696, 352] on span "Siguiente" at bounding box center [709, 348] width 60 height 18
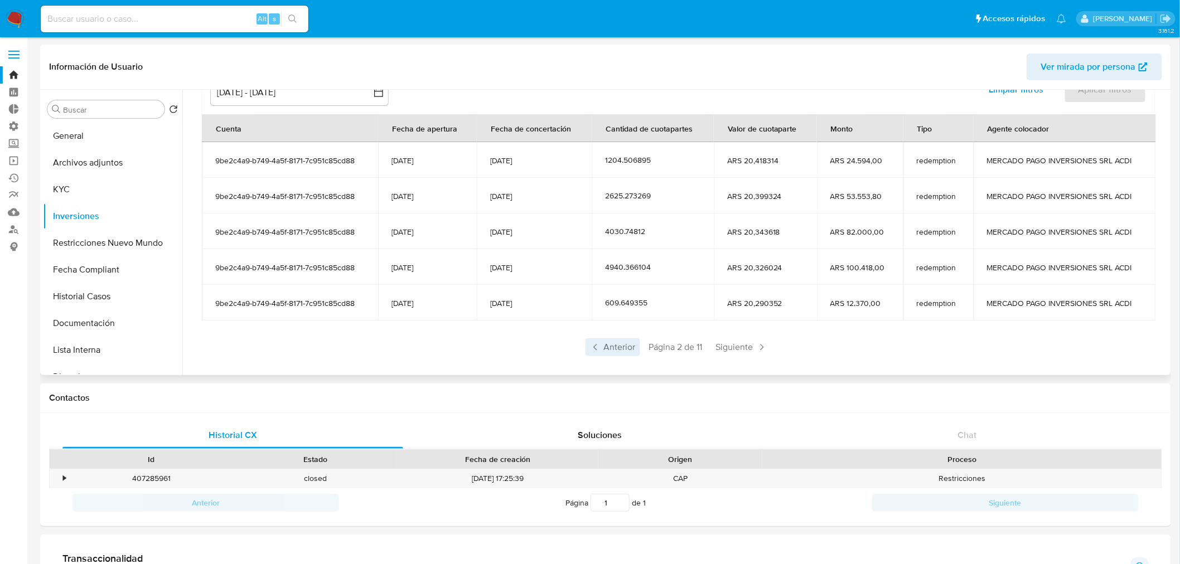
click at [605, 348] on span "Anterior" at bounding box center [613, 348] width 55 height 18
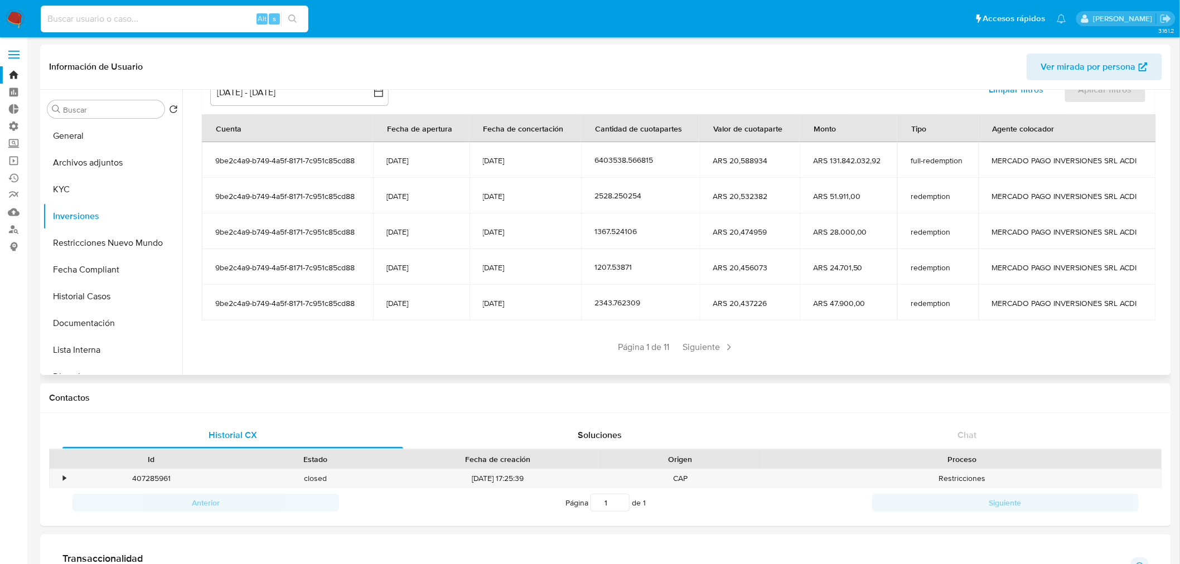
click at [199, 15] on input at bounding box center [175, 19] width 268 height 15
paste input "190168245"
click at [297, 21] on button "search-icon" at bounding box center [292, 19] width 23 height 16
click at [71, 187] on button "KYC" at bounding box center [108, 189] width 131 height 27
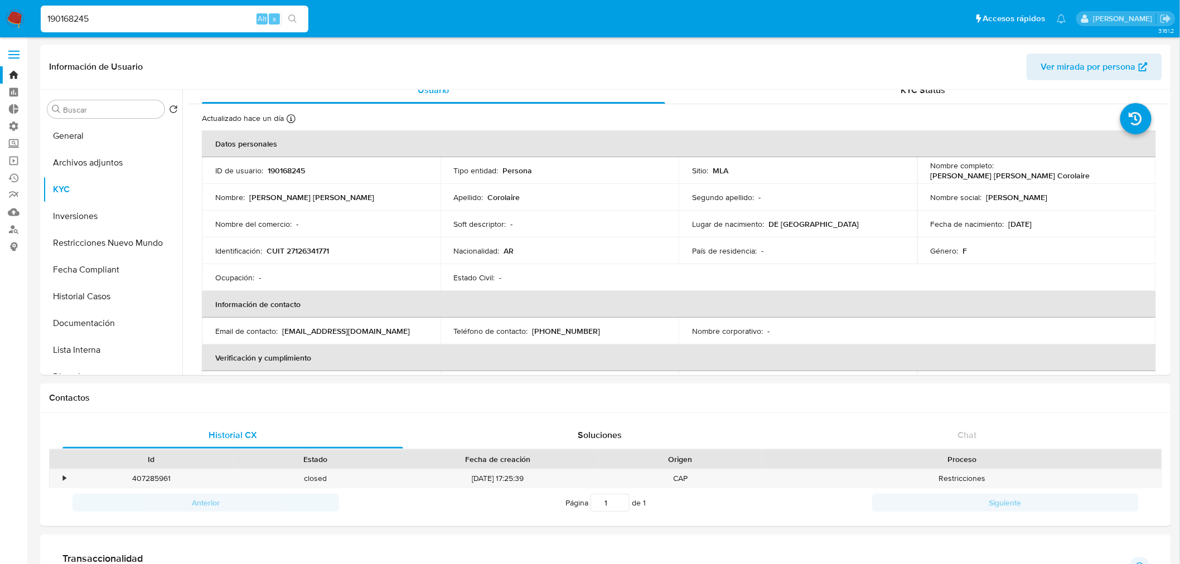
scroll to position [0, 0]
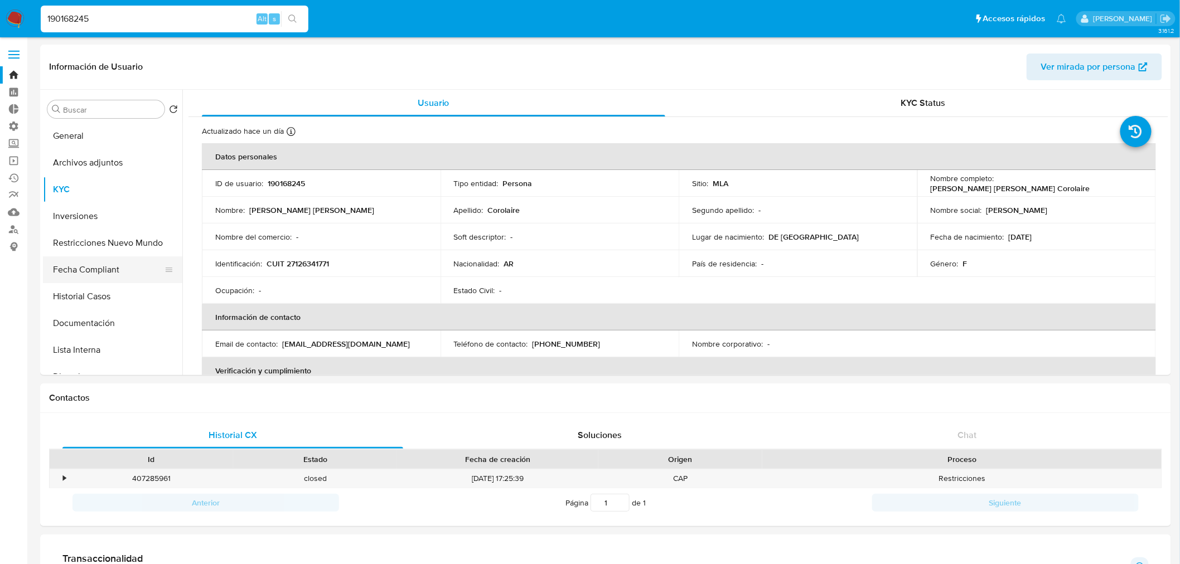
click at [88, 281] on button "Fecha Compliant" at bounding box center [108, 270] width 131 height 27
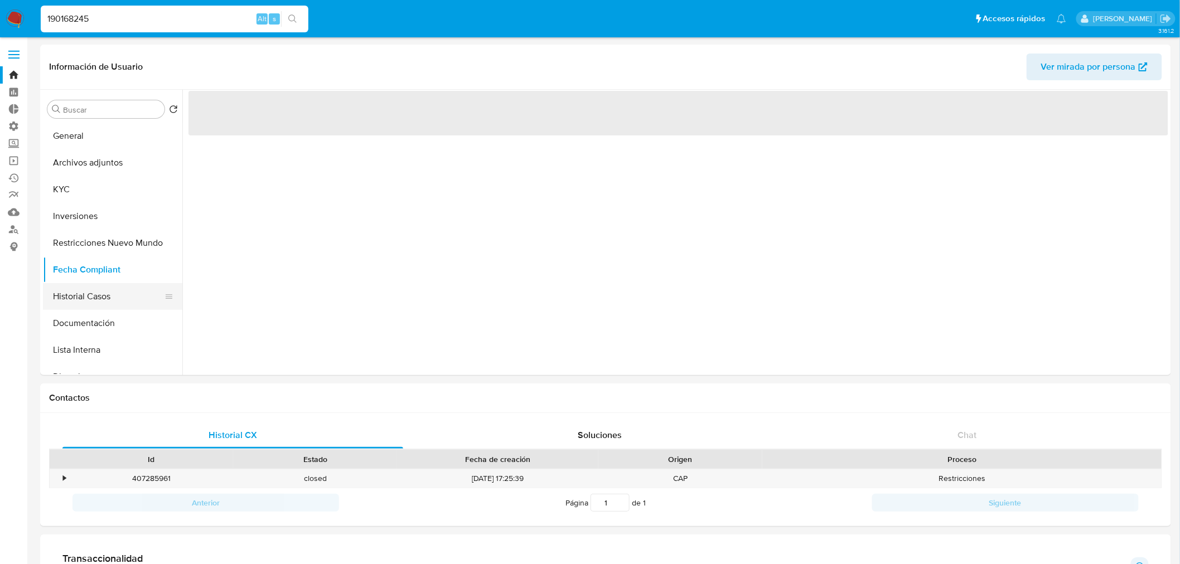
click at [86, 296] on button "Historial Casos" at bounding box center [108, 296] width 131 height 27
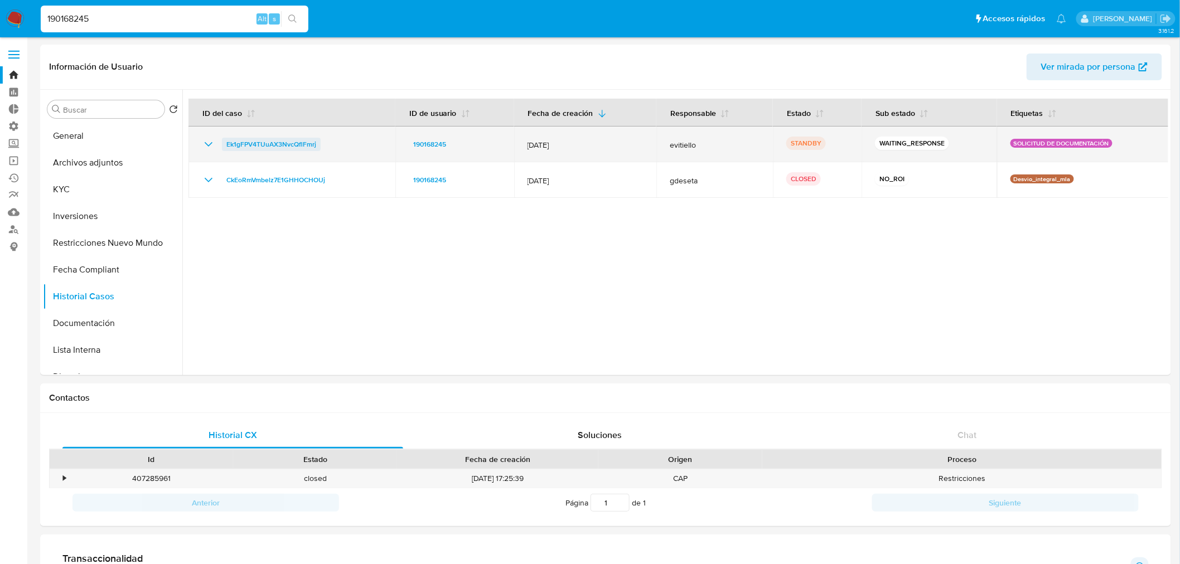
click at [272, 142] on span "Ek1gFPV4TUuAX3NvcQflFmrj" at bounding box center [271, 144] width 90 height 13
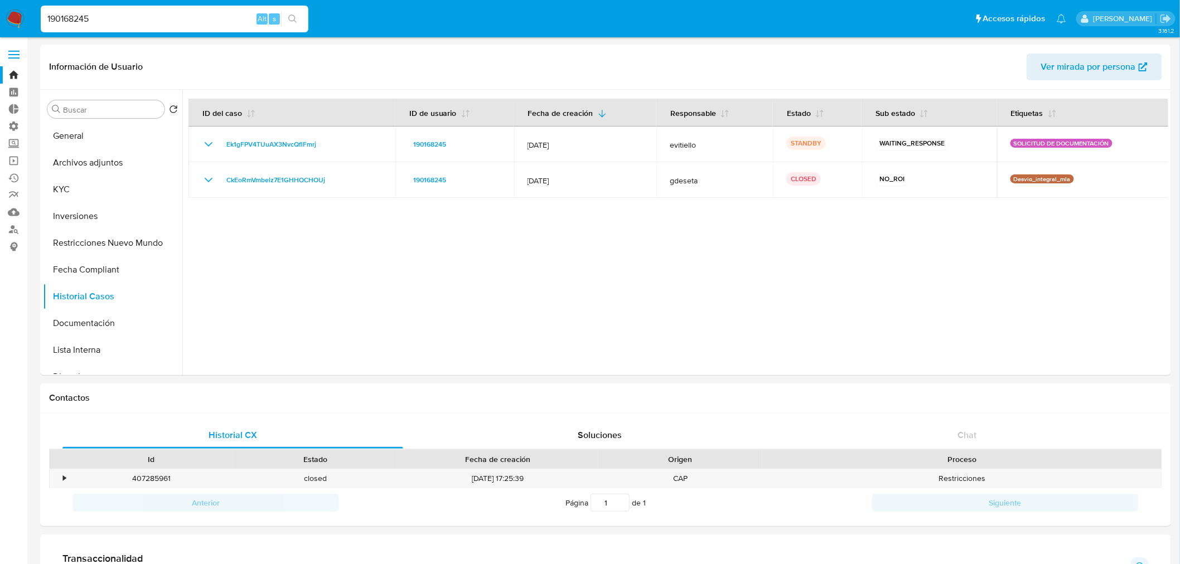
drag, startPoint x: 145, startPoint y: 8, endPoint x: 55, endPoint y: 9, distance: 90.3
click at [55, 9] on div "190168245 Alt s" at bounding box center [175, 19] width 268 height 27
click at [86, 18] on input "190168245" at bounding box center [175, 19] width 268 height 15
paste input "4YpRrYTCqVHg8c2qPIf7K7zI"
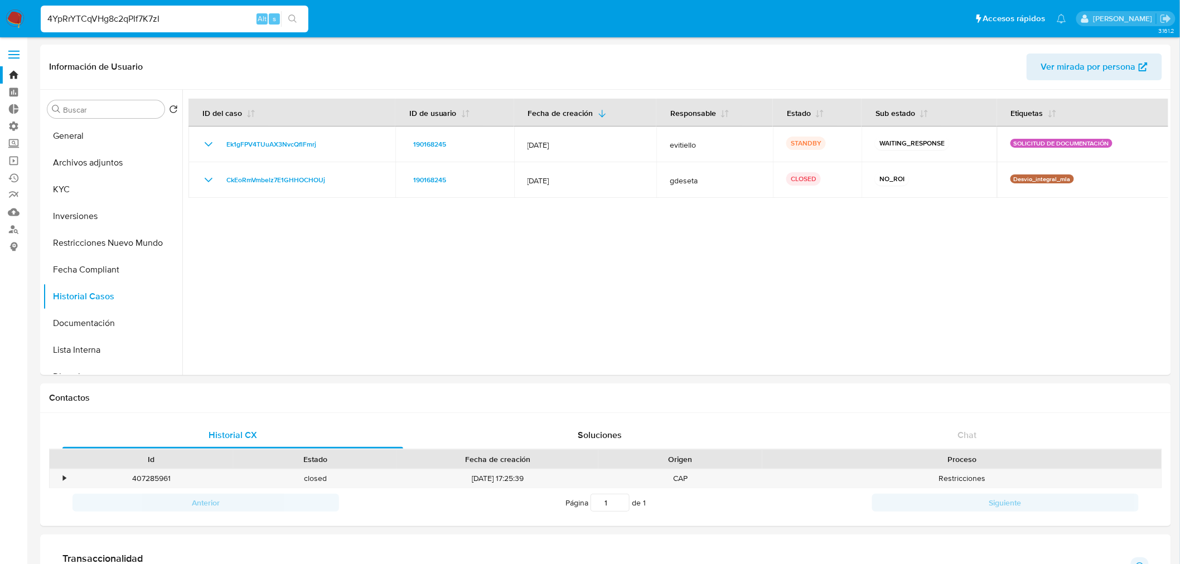
type input "4YpRrYTCqVHg8c2qPIf7K7zI"
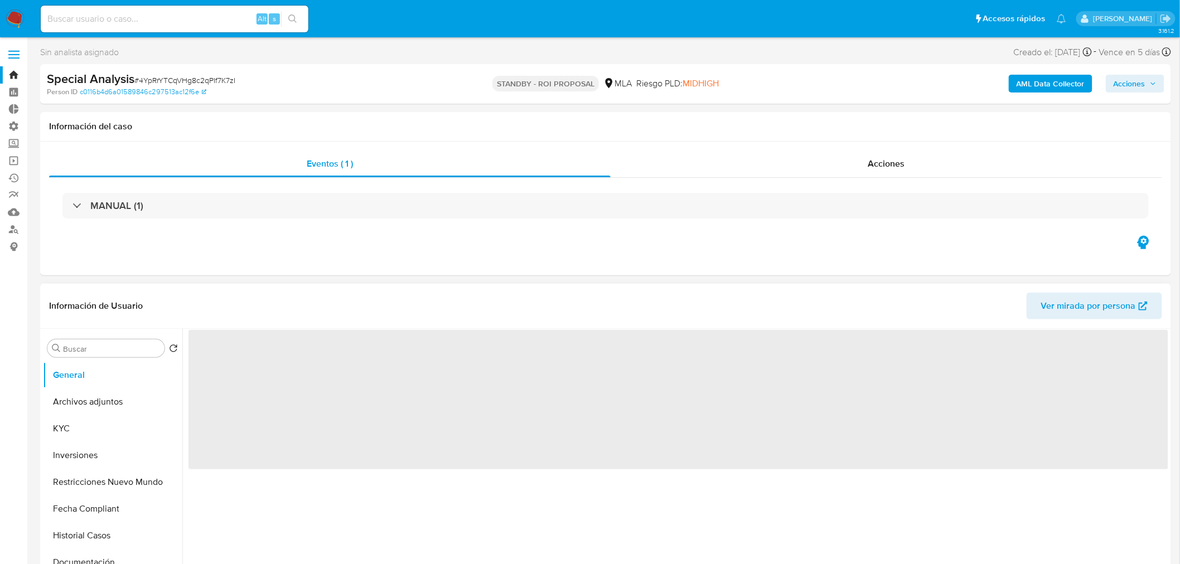
select select "10"
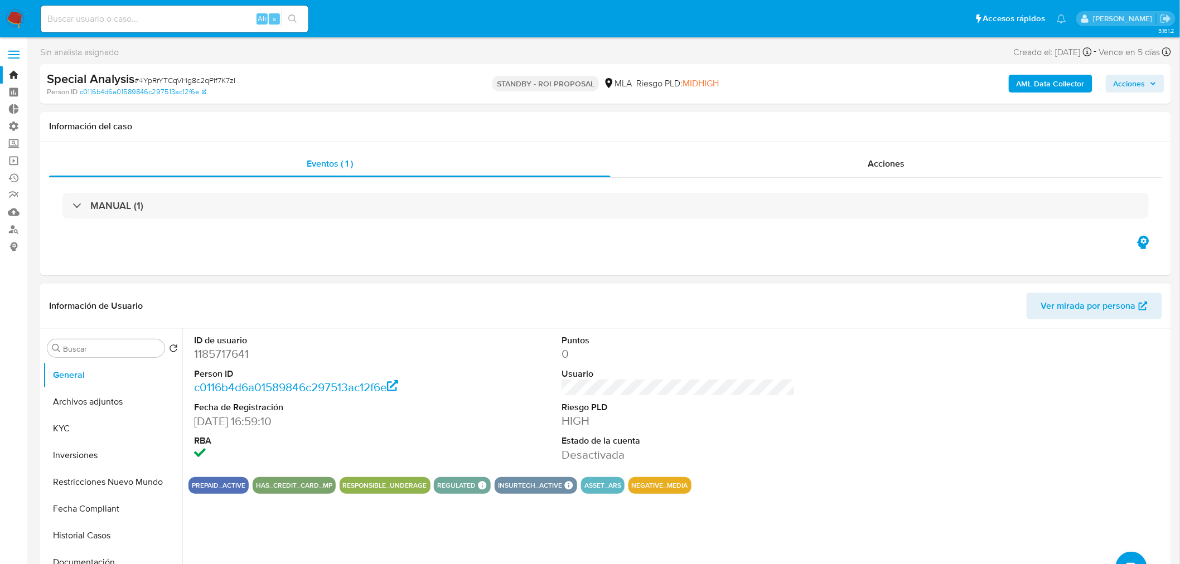
click at [187, 14] on input at bounding box center [175, 19] width 268 height 15
paste input "7Bx06TvtZowrWPfTtmoXv69m"
type input "7Bx06TvtZowrWPfTtmoXv69m"
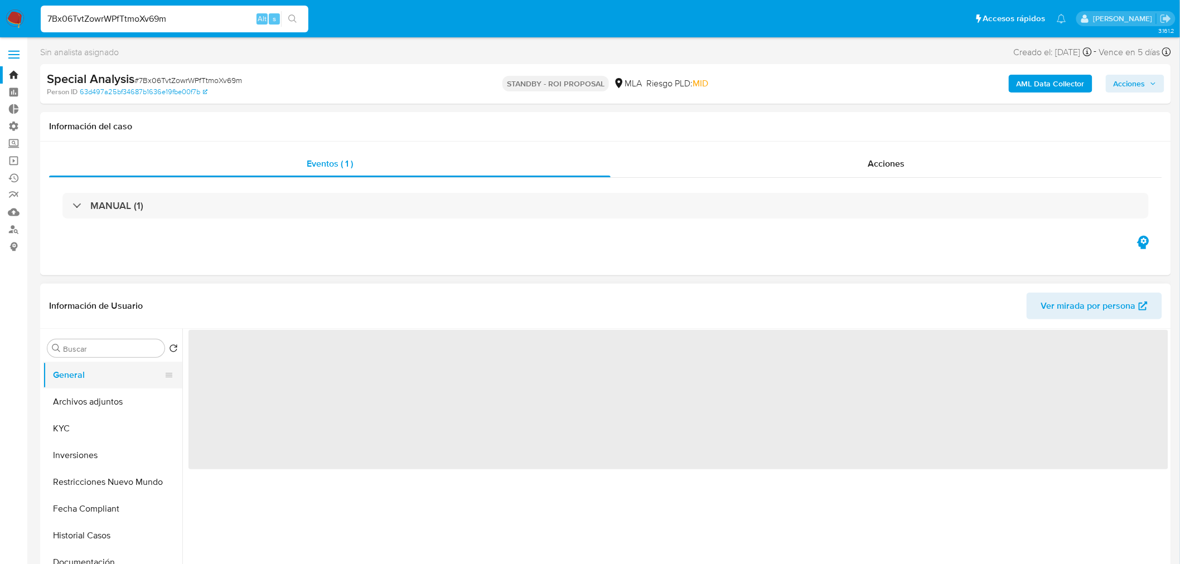
select select "10"
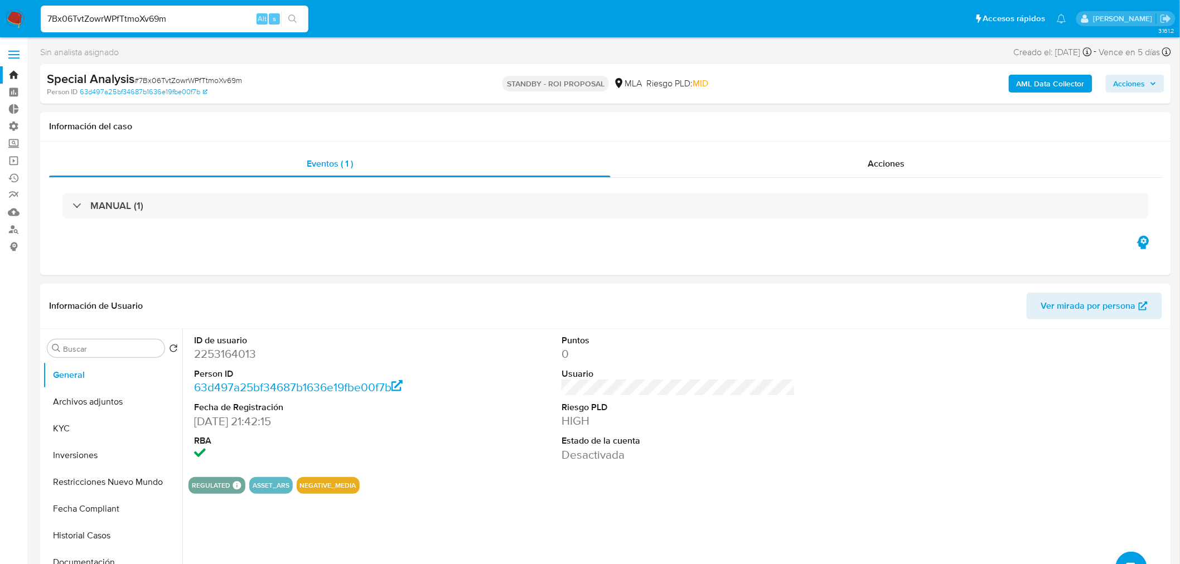
click at [196, 9] on div "7Bx06TvtZowrWPfTtmoXv69m Alt s" at bounding box center [175, 19] width 268 height 27
click at [190, 20] on input "7Bx06TvtZowrWPfTtmoXv69m" at bounding box center [175, 19] width 268 height 15
paste input "UrAwRpaKIf5wgbgKBNZc1BYx"
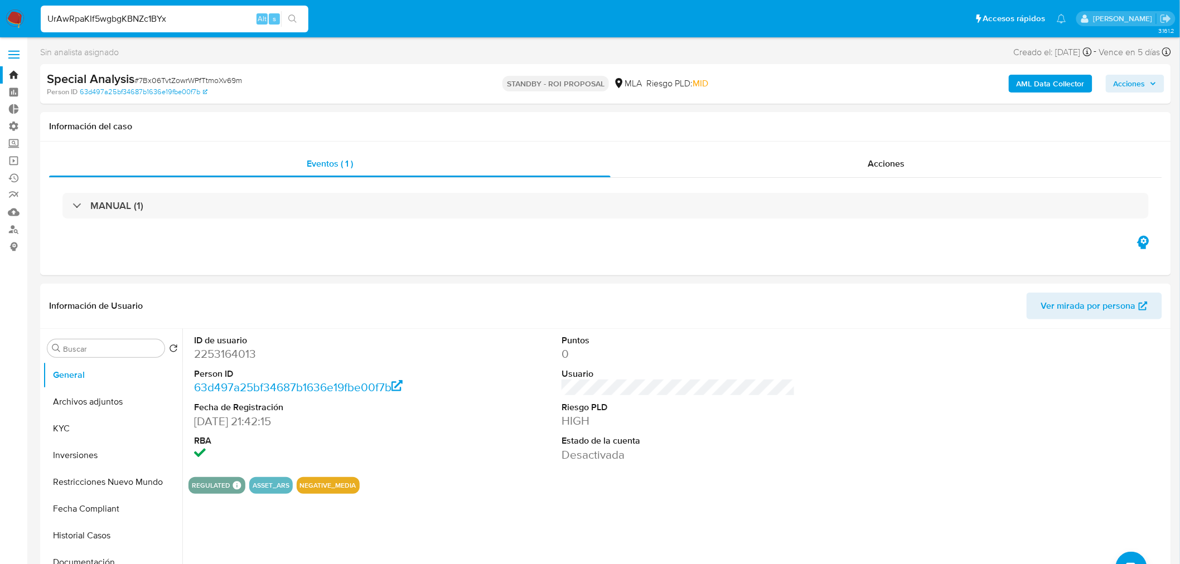
type input "UrAwRpaKIf5wgbgKBNZc1BYx"
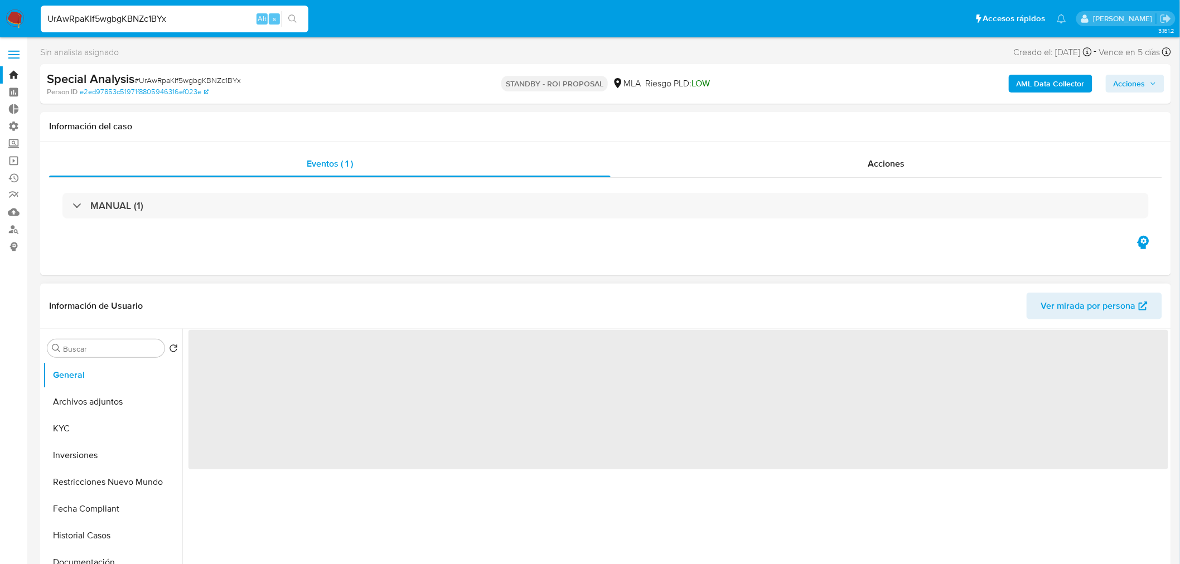
select select "10"
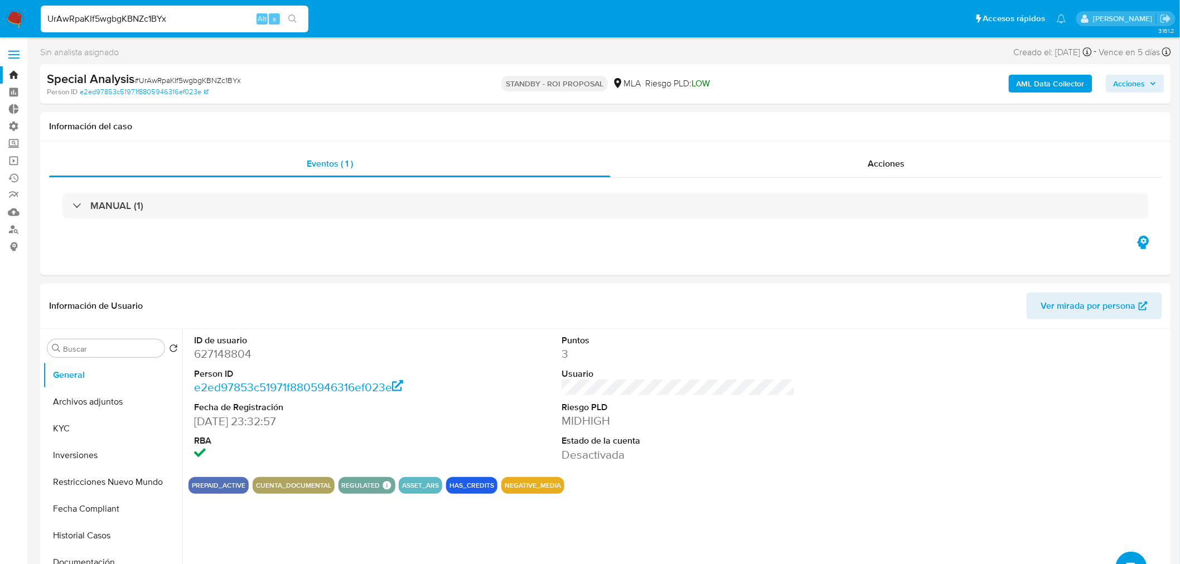
click at [159, 19] on input "UrAwRpaKIf5wgbgKBNZc1BYx" at bounding box center [175, 19] width 268 height 15
paste input "u1kpulN63S4kHGJYRy008Ksx"
click at [179, 19] on input "UrAwRpaKIf5wgbgKBNZc1BYxu1kpulN63S4kHGJYRy008Ksx" at bounding box center [175, 19] width 268 height 15
paste input "xu1kpulN63S4kHGJYRy008Ks"
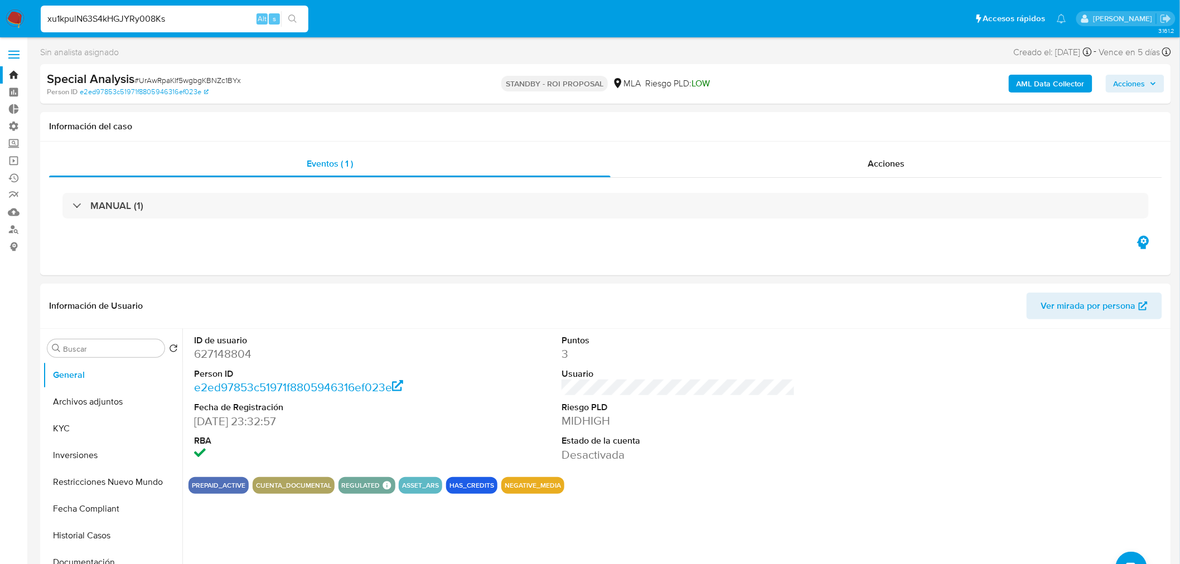
type input "xu1kpulN63S4kHGJYRy008Ks"
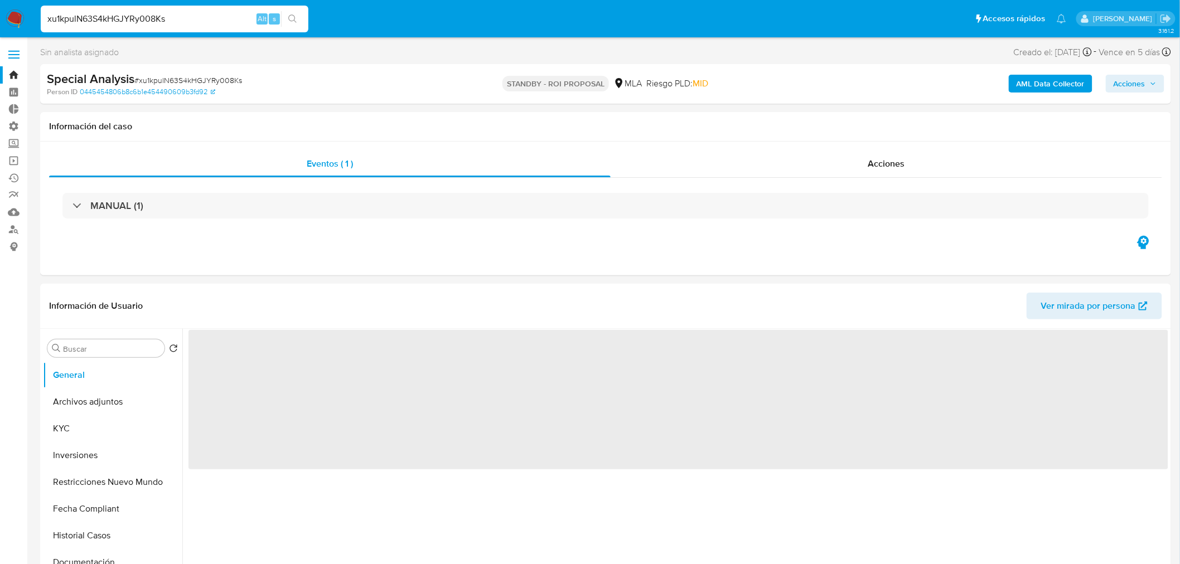
select select "10"
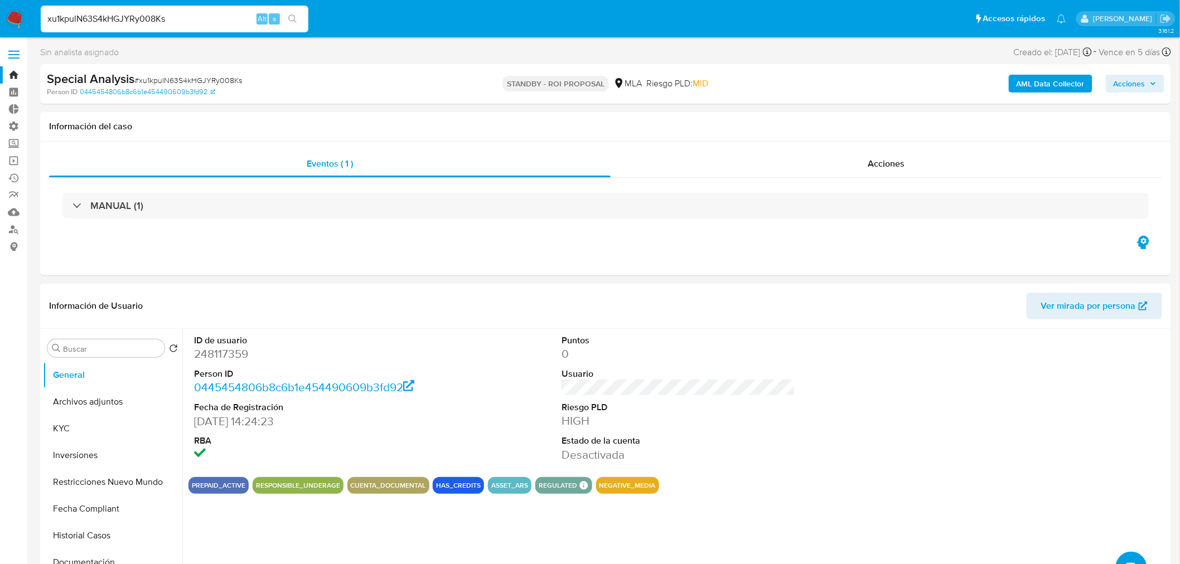
click at [176, 15] on input "xu1kpulN63S4kHGJYRy008Ks" at bounding box center [175, 19] width 268 height 15
paste input "0I7LQkGQ6AzDE4JqF17QzGd5"
type input "0I7LQkGQ6AzDE4JqF17QzGd5"
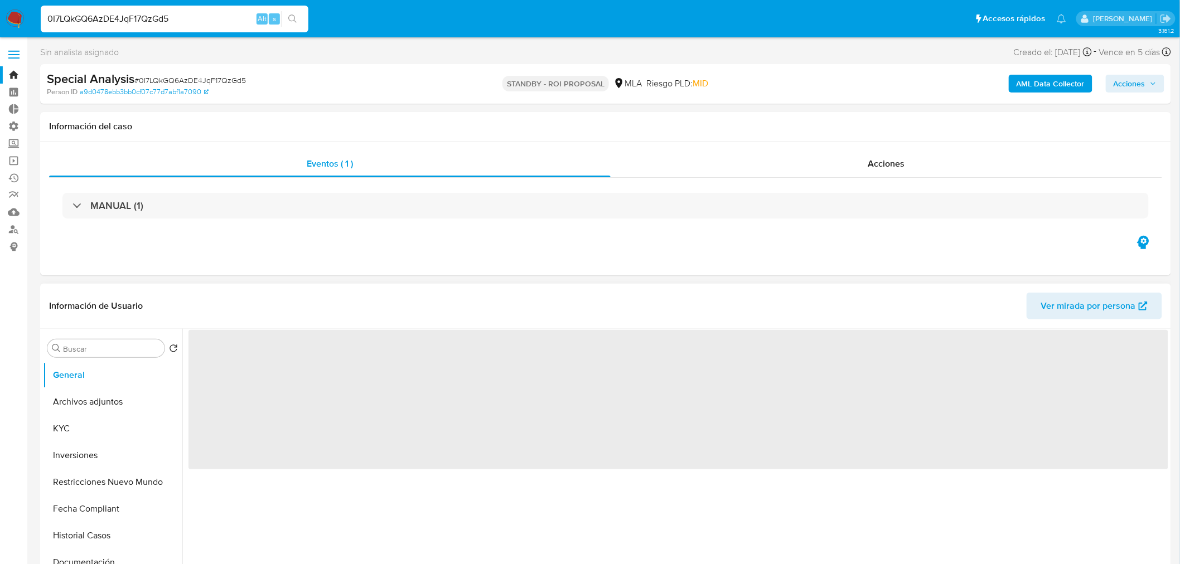
select select "10"
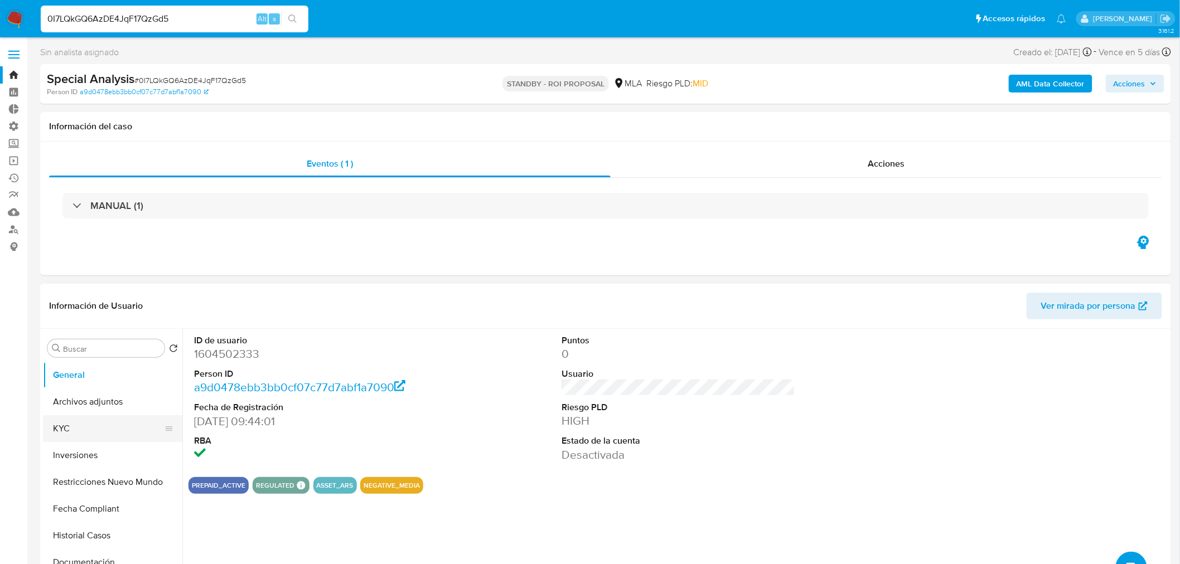
click at [67, 427] on button "KYC" at bounding box center [108, 428] width 131 height 27
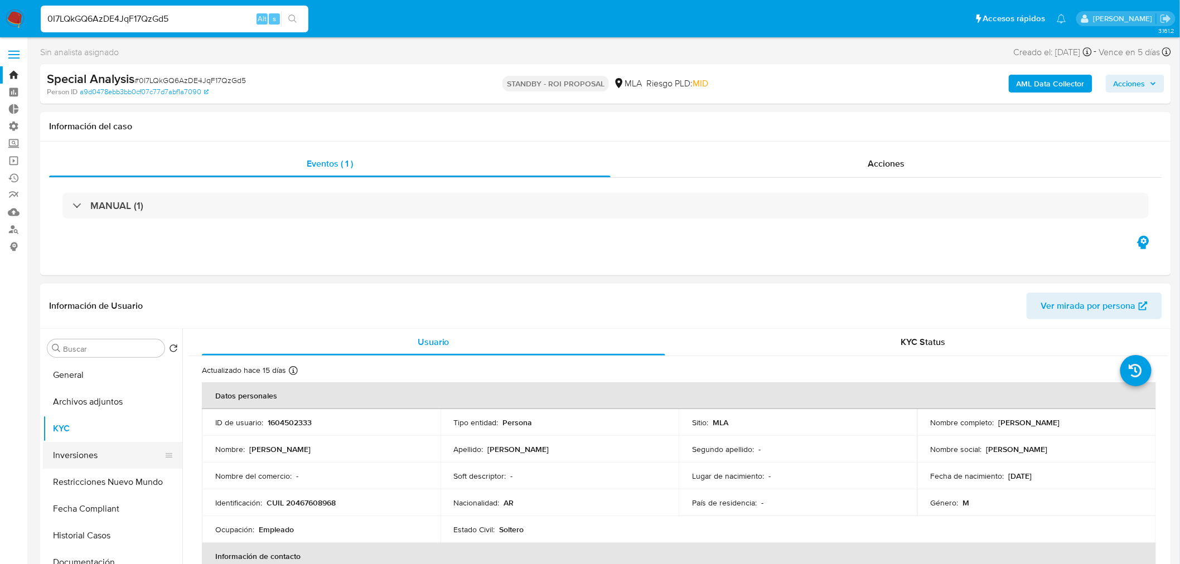
click at [99, 445] on button "Inversiones" at bounding box center [108, 455] width 131 height 27
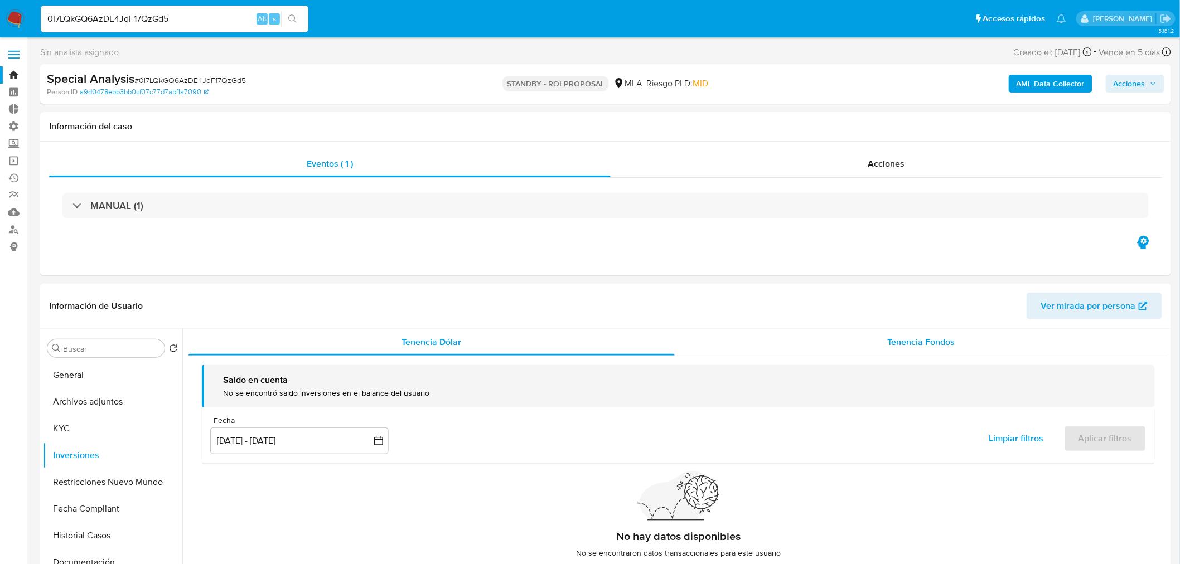
click at [929, 346] on span "Tenencia Fondos" at bounding box center [921, 342] width 67 height 13
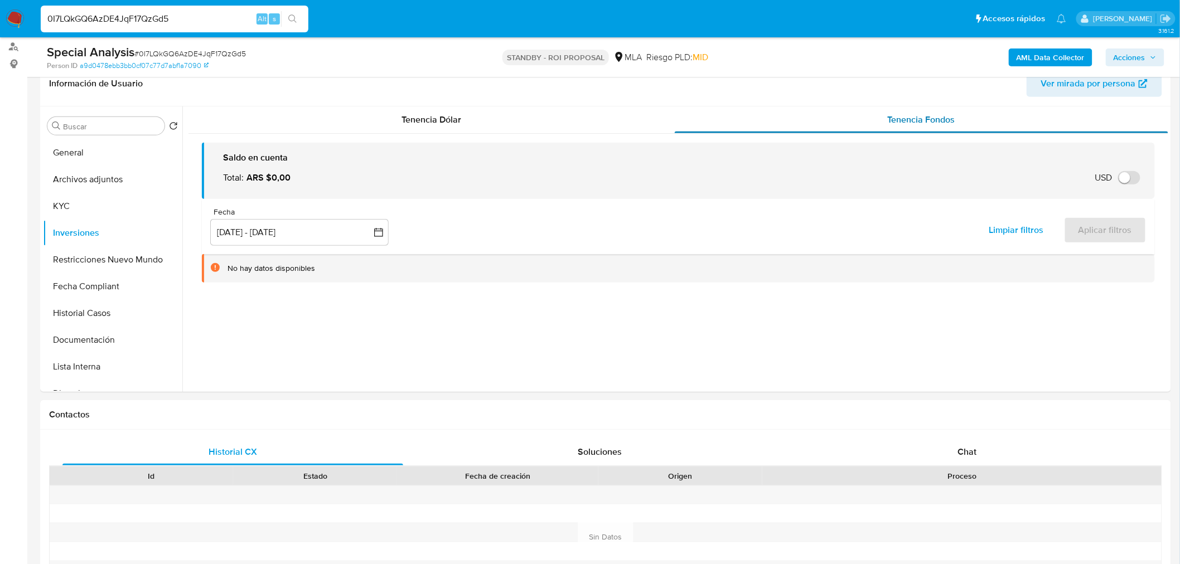
scroll to position [124, 0]
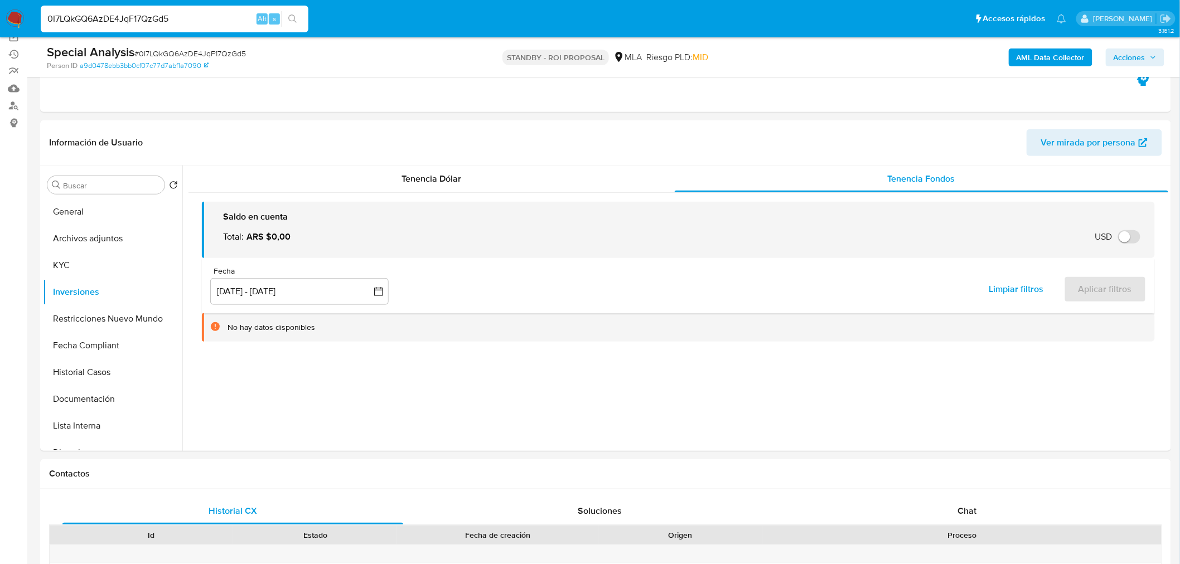
click at [168, 22] on input "0I7LQkGQ6AzDE4JqF17QzGd5" at bounding box center [175, 19] width 268 height 15
paste input "4YpRrYTCqVHg8c2qPIf7K7zI"
type input "4YpRrYTCqVHg8c2qPIf7K7zI"
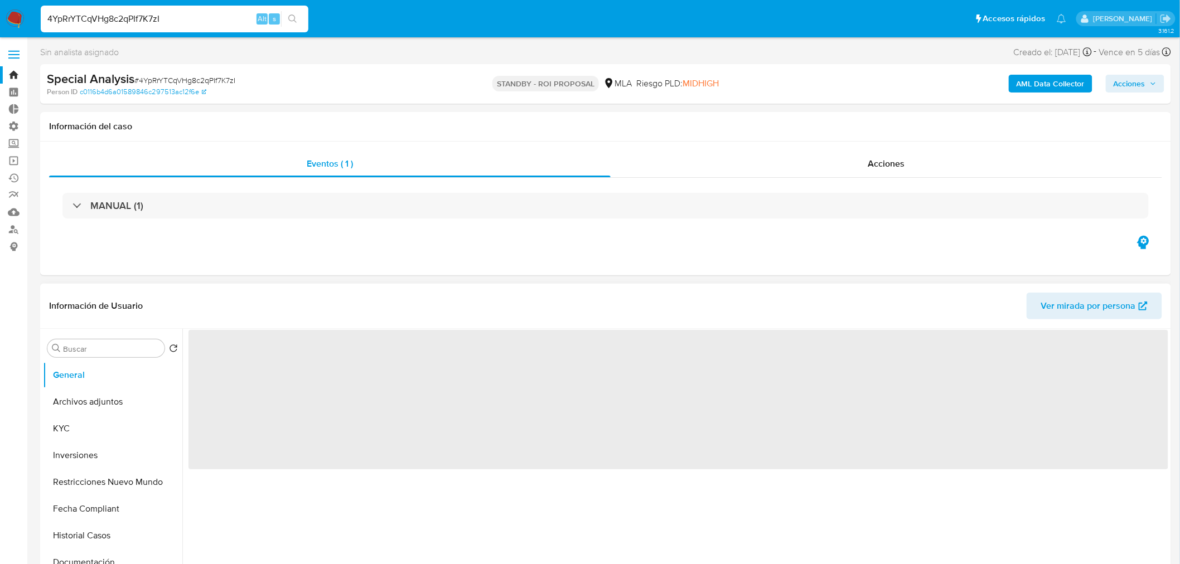
select select "10"
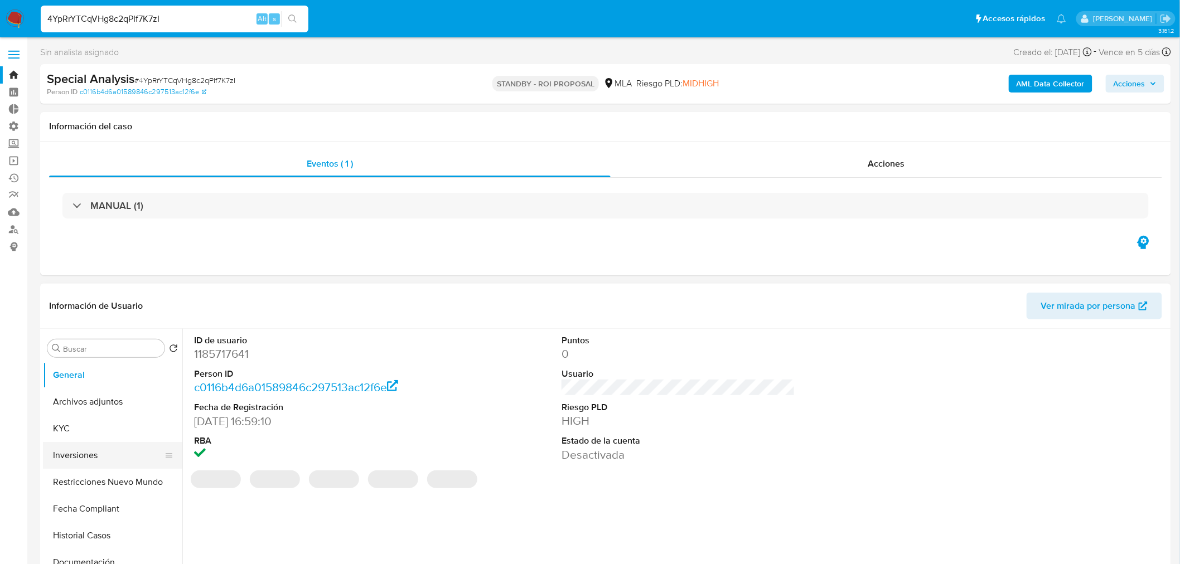
drag, startPoint x: 77, startPoint y: 456, endPoint x: 120, endPoint y: 458, distance: 43.0
click at [78, 456] on button "Inversiones" at bounding box center [108, 455] width 131 height 27
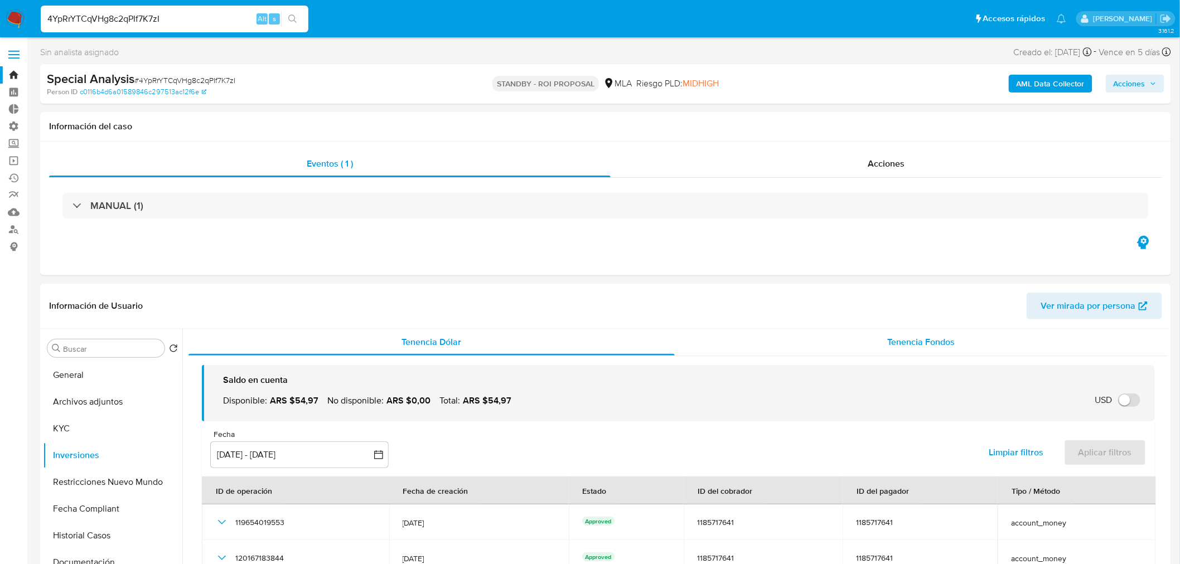
click at [920, 347] on span "Tenencia Fondos" at bounding box center [921, 342] width 67 height 13
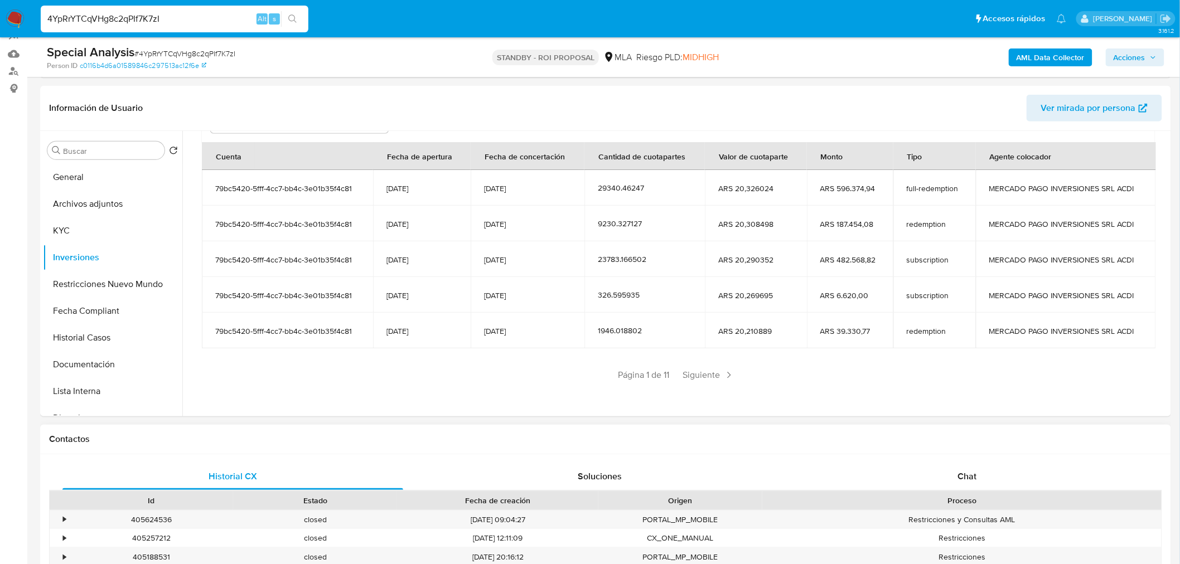
scroll to position [186, 0]
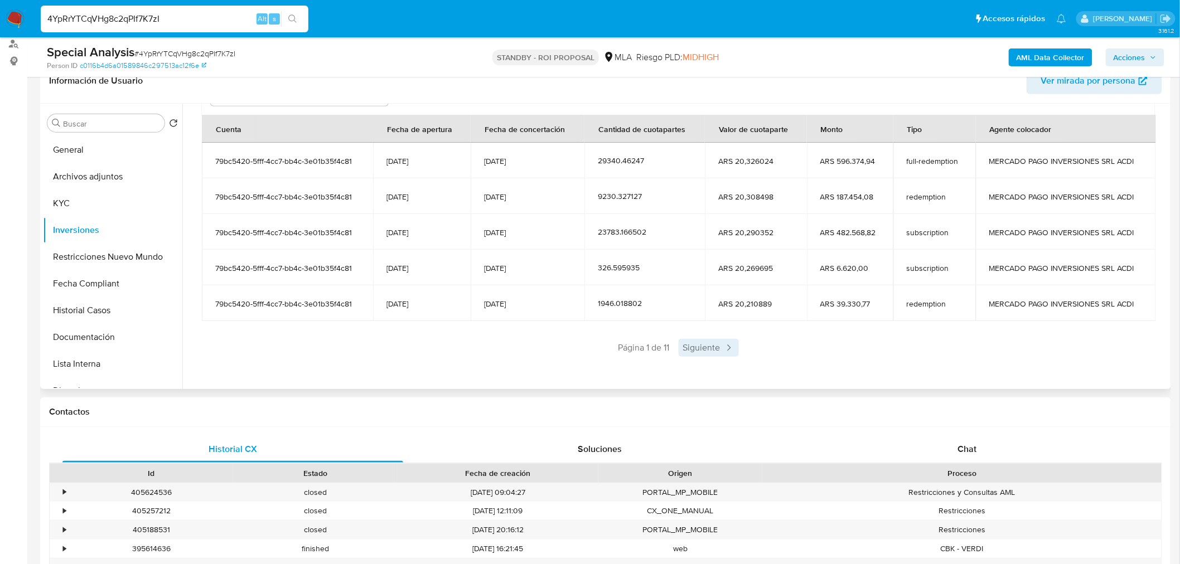
click at [718, 351] on span "Siguiente" at bounding box center [709, 348] width 60 height 18
click at [747, 352] on span "Siguiente" at bounding box center [742, 348] width 60 height 18
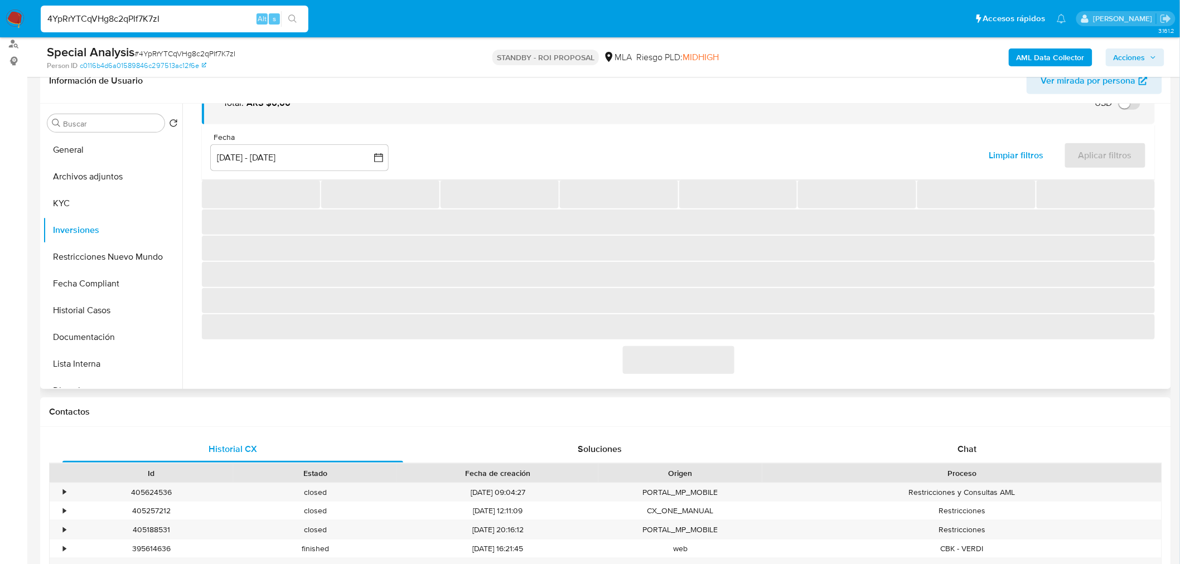
scroll to position [137, 0]
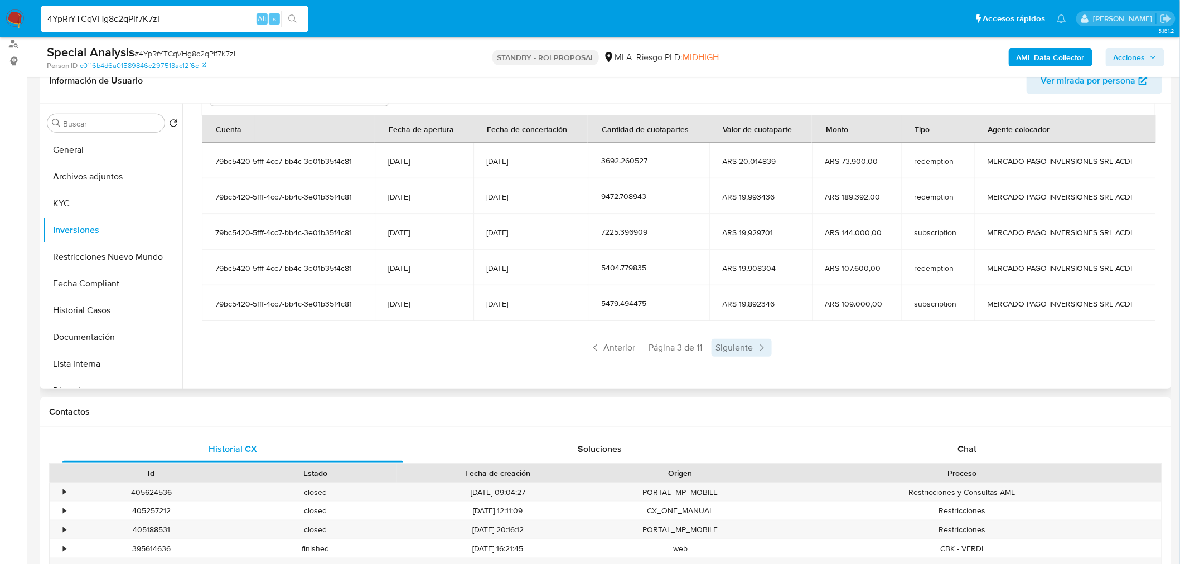
click at [761, 355] on span "Siguiente" at bounding box center [742, 348] width 60 height 18
drag, startPoint x: 1097, startPoint y: 272, endPoint x: 233, endPoint y: 274, distance: 863.9
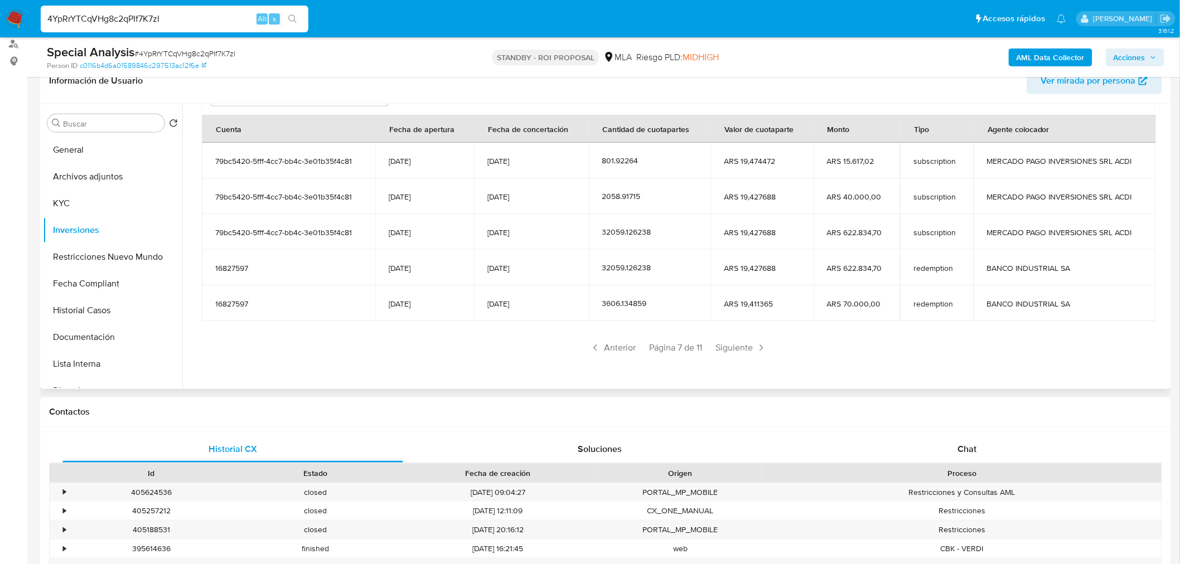
click at [230, 274] on tr "16827597 05/07/2024 25/07/2025 32059.126238 ARS 19,427688 ARS 622.834,70 redemp…" at bounding box center [679, 268] width 954 height 36
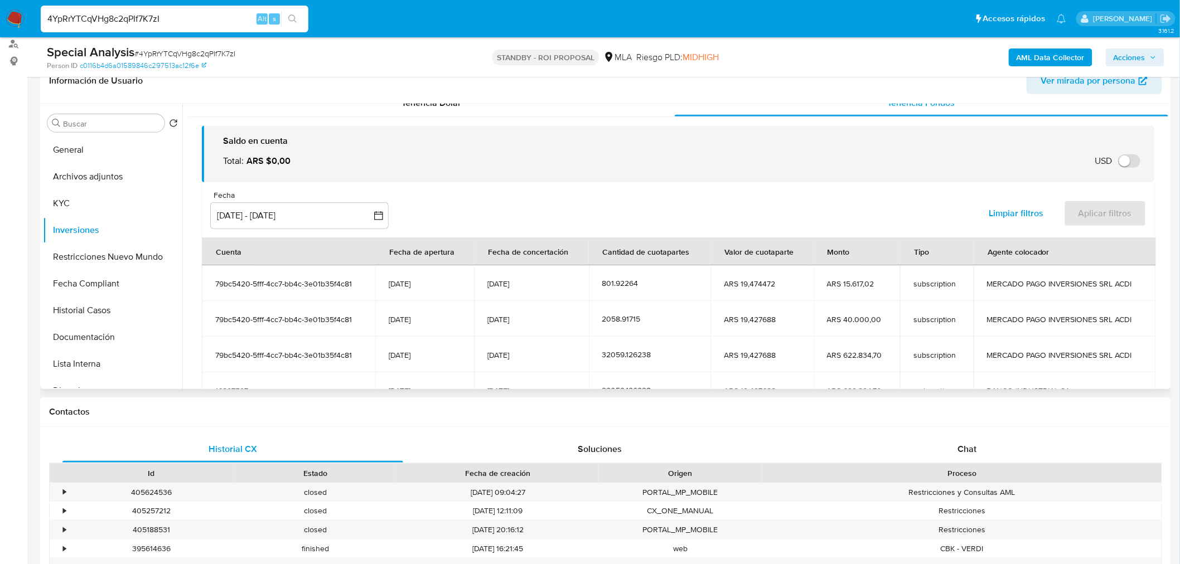
scroll to position [13, 0]
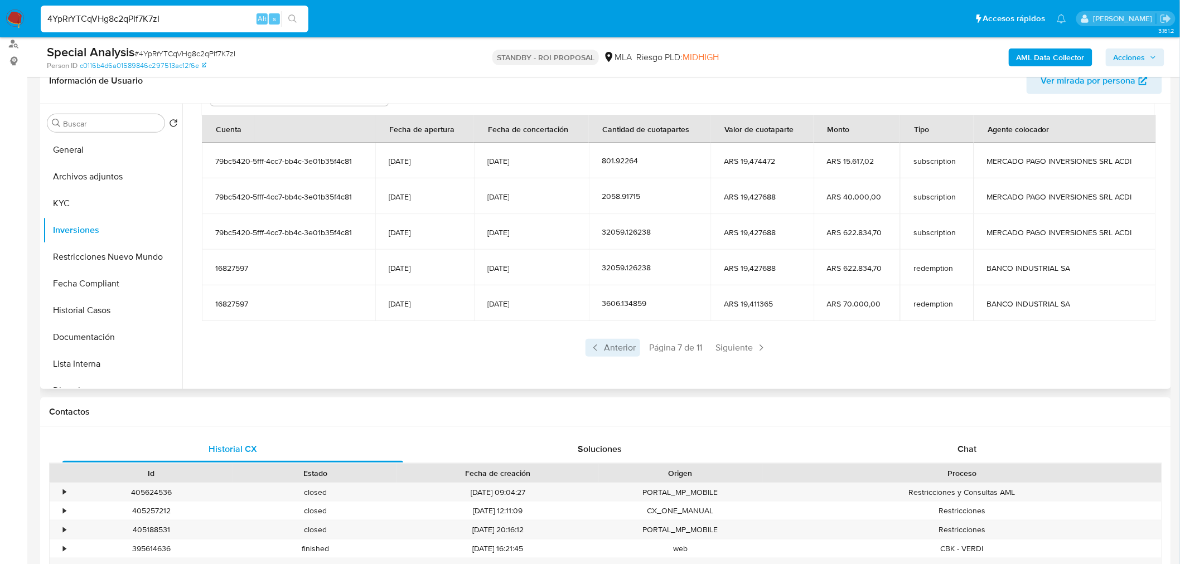
click at [608, 353] on span "Anterior" at bounding box center [613, 348] width 55 height 18
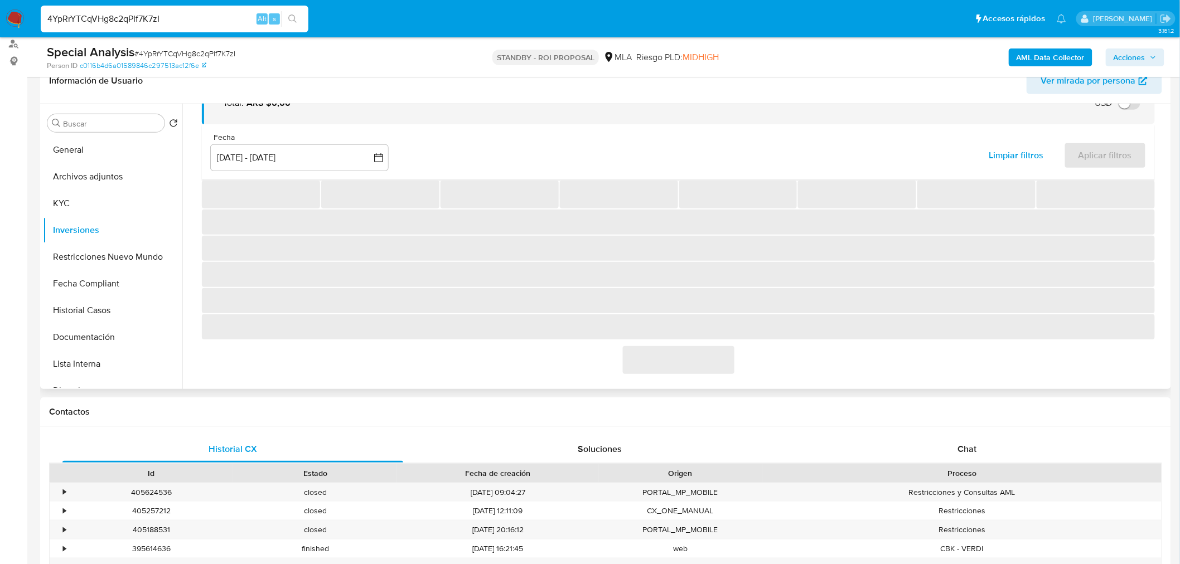
scroll to position [137, 0]
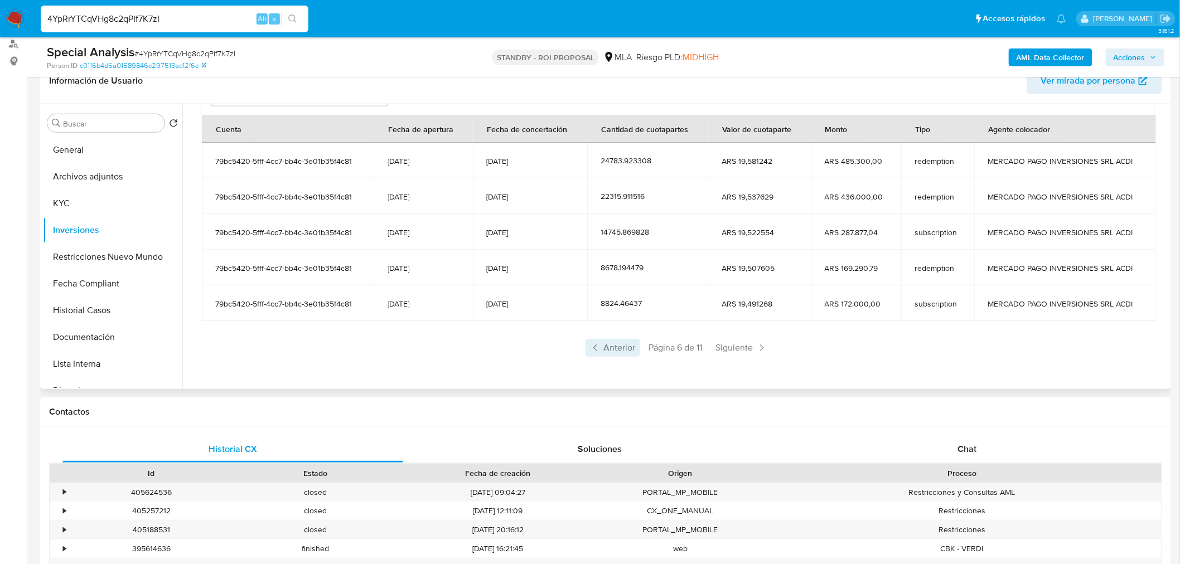
click at [603, 350] on span "Anterior" at bounding box center [613, 348] width 55 height 18
click at [612, 350] on span "Anterior" at bounding box center [613, 348] width 55 height 18
click at [621, 344] on span "Anterior" at bounding box center [613, 348] width 55 height 18
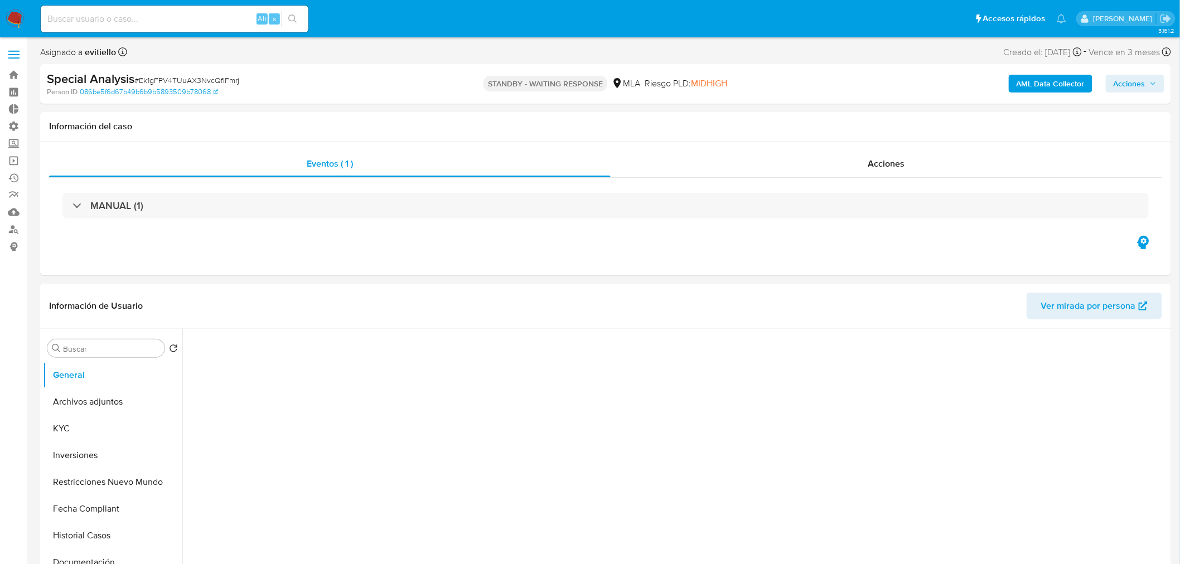
select select "10"
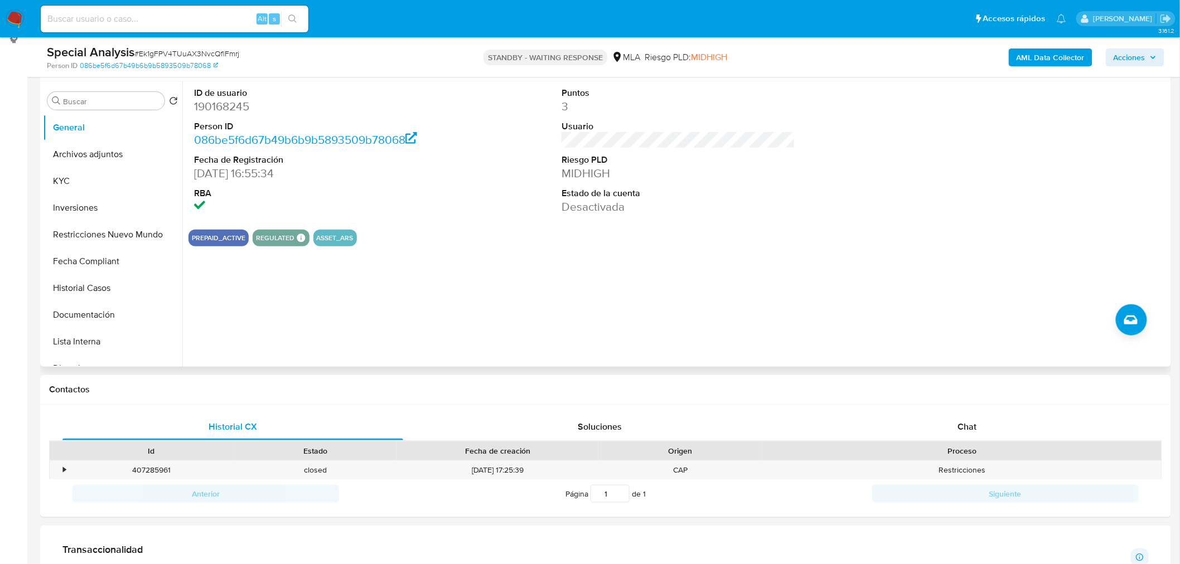
scroll to position [186, 0]
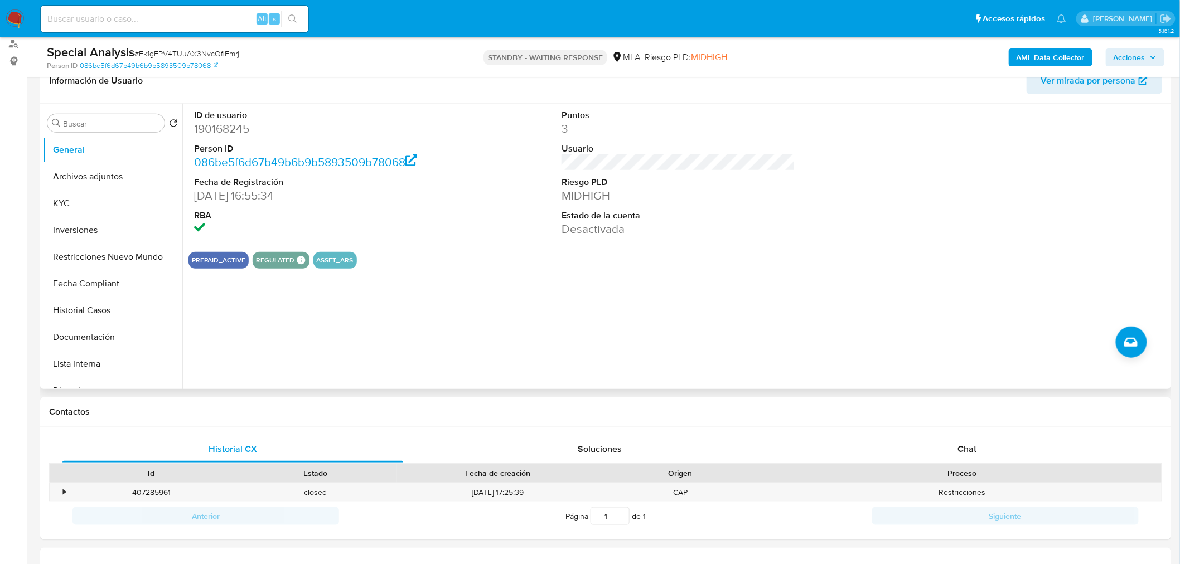
click at [349, 258] on button "ASSET_ARS" at bounding box center [335, 260] width 37 height 4
click at [94, 234] on button "Inversiones" at bounding box center [108, 230] width 131 height 27
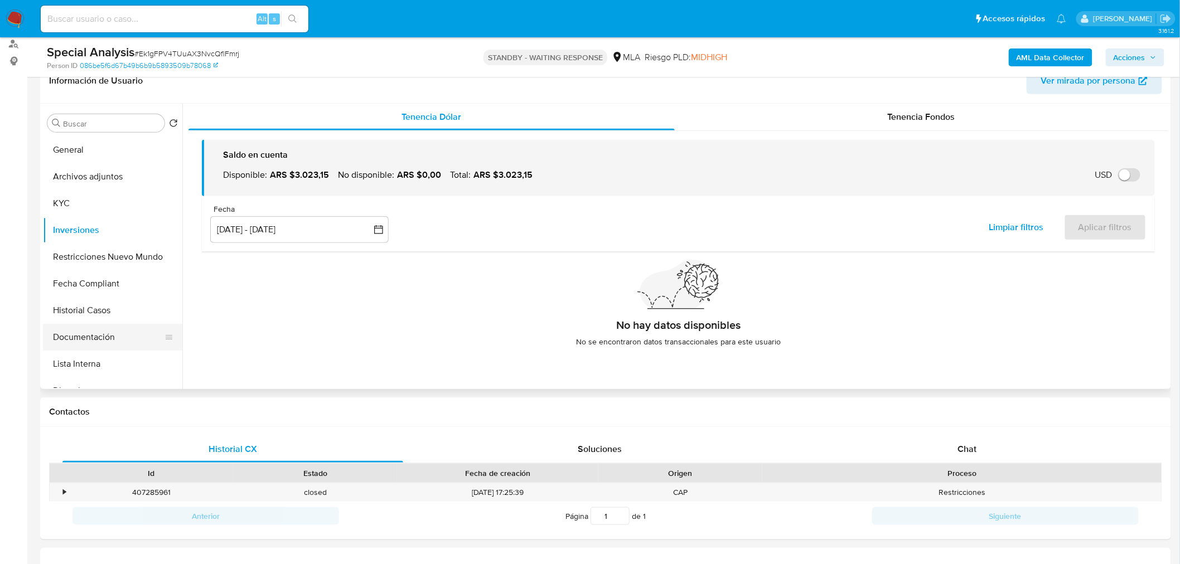
click at [81, 348] on button "Documentación" at bounding box center [108, 337] width 131 height 27
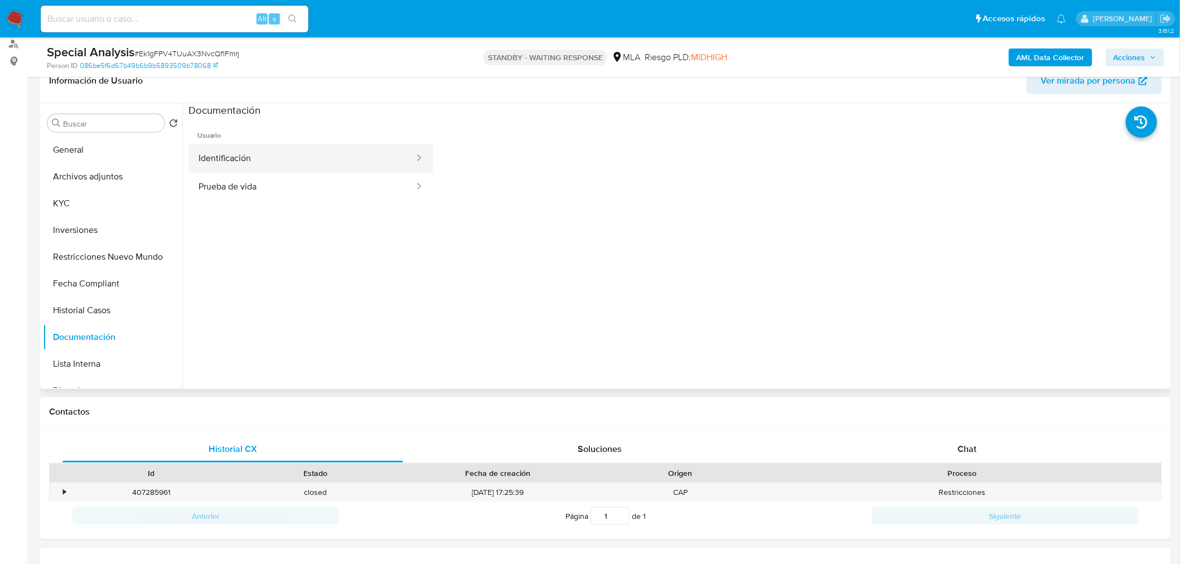
click at [355, 160] on button "Identificación" at bounding box center [302, 158] width 227 height 28
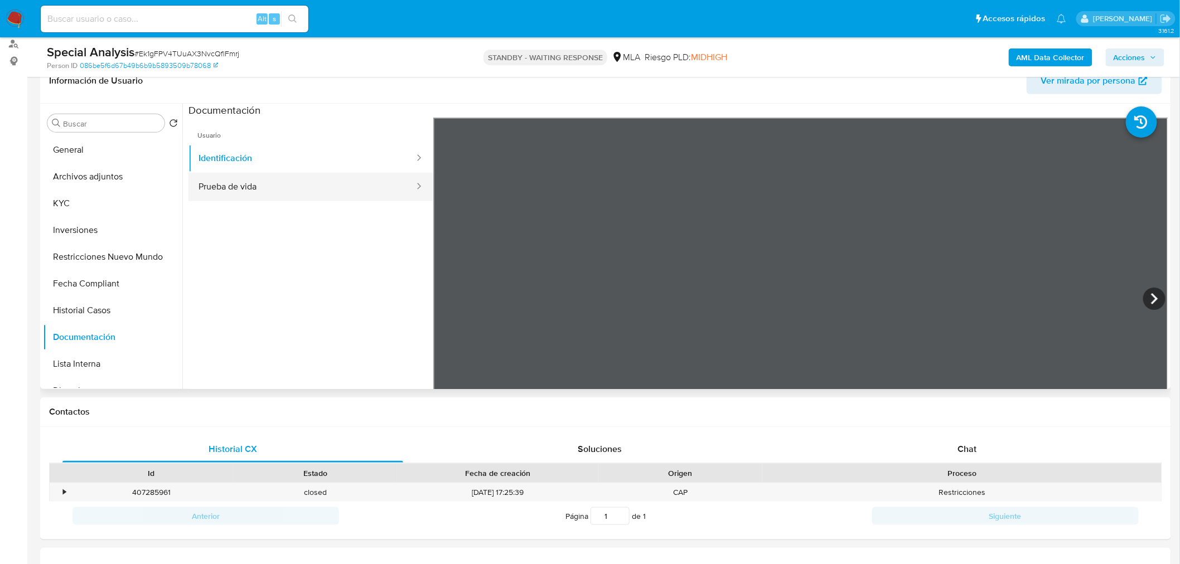
click at [375, 199] on button "Prueba de vida" at bounding box center [302, 187] width 227 height 28
click at [87, 202] on button "KYC" at bounding box center [108, 203] width 131 height 27
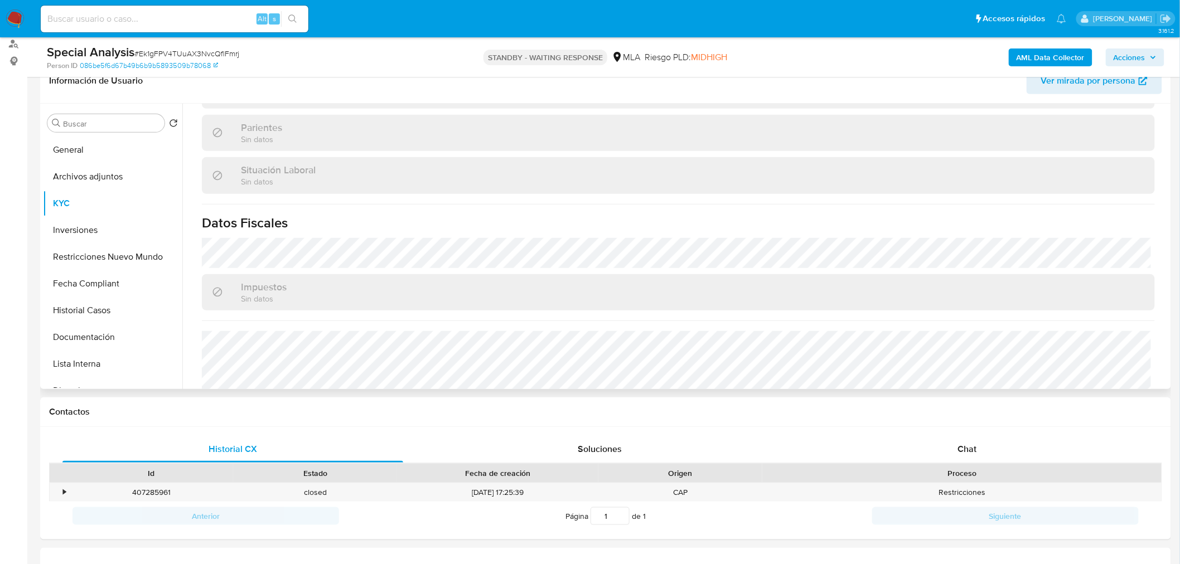
scroll to position [577, 0]
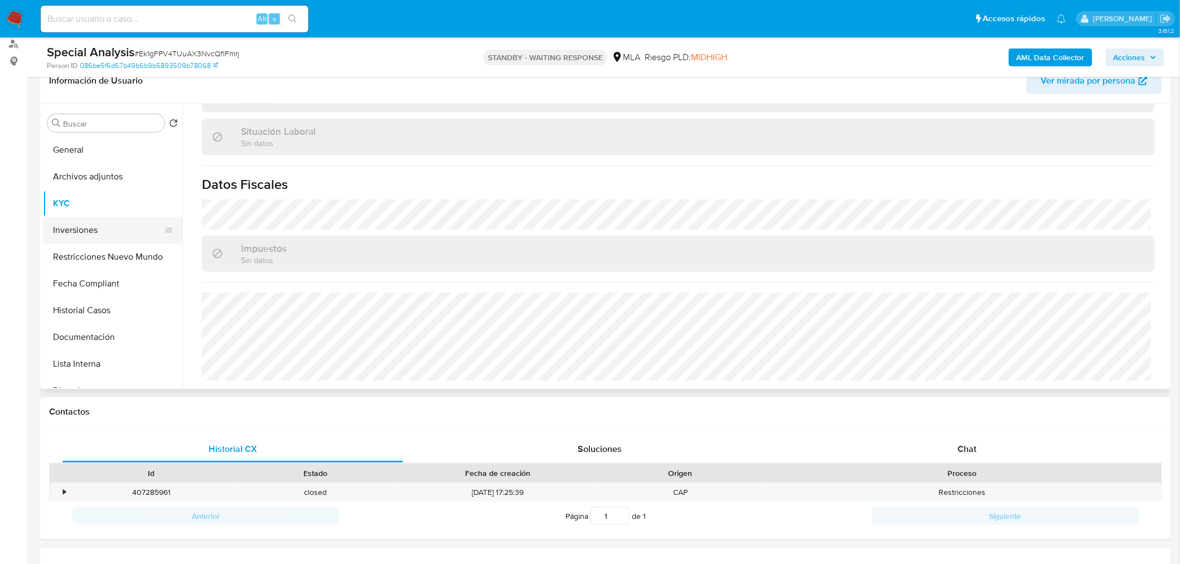
click at [119, 237] on button "Inversiones" at bounding box center [108, 230] width 131 height 27
